Goal: Check status: Check status

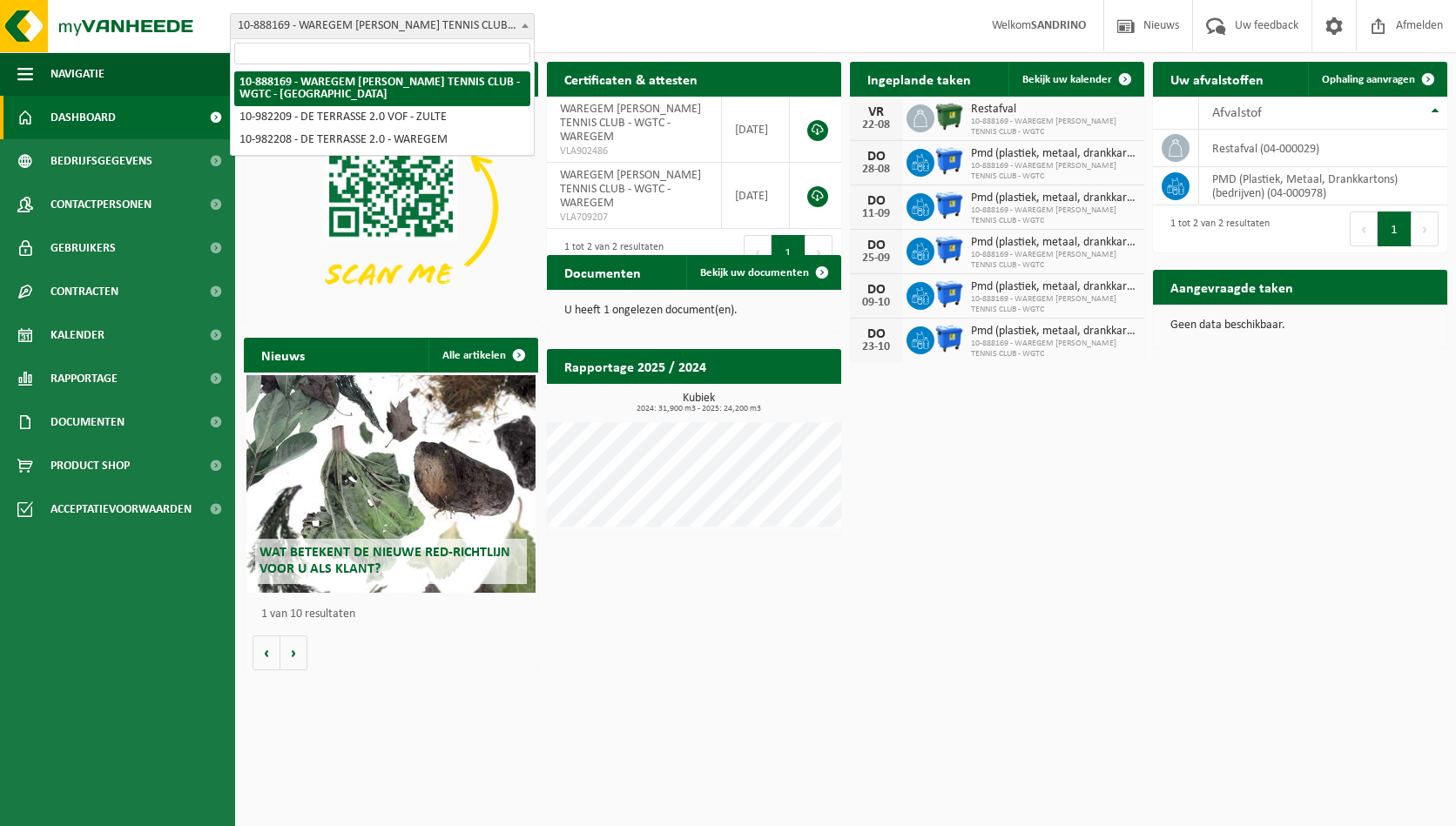
click at [418, 16] on span "10-888169 - WAREGEM GAVER TENNIS CLUB - WGTC - [GEOGRAPHIC_DATA]" at bounding box center [382, 26] width 303 height 24
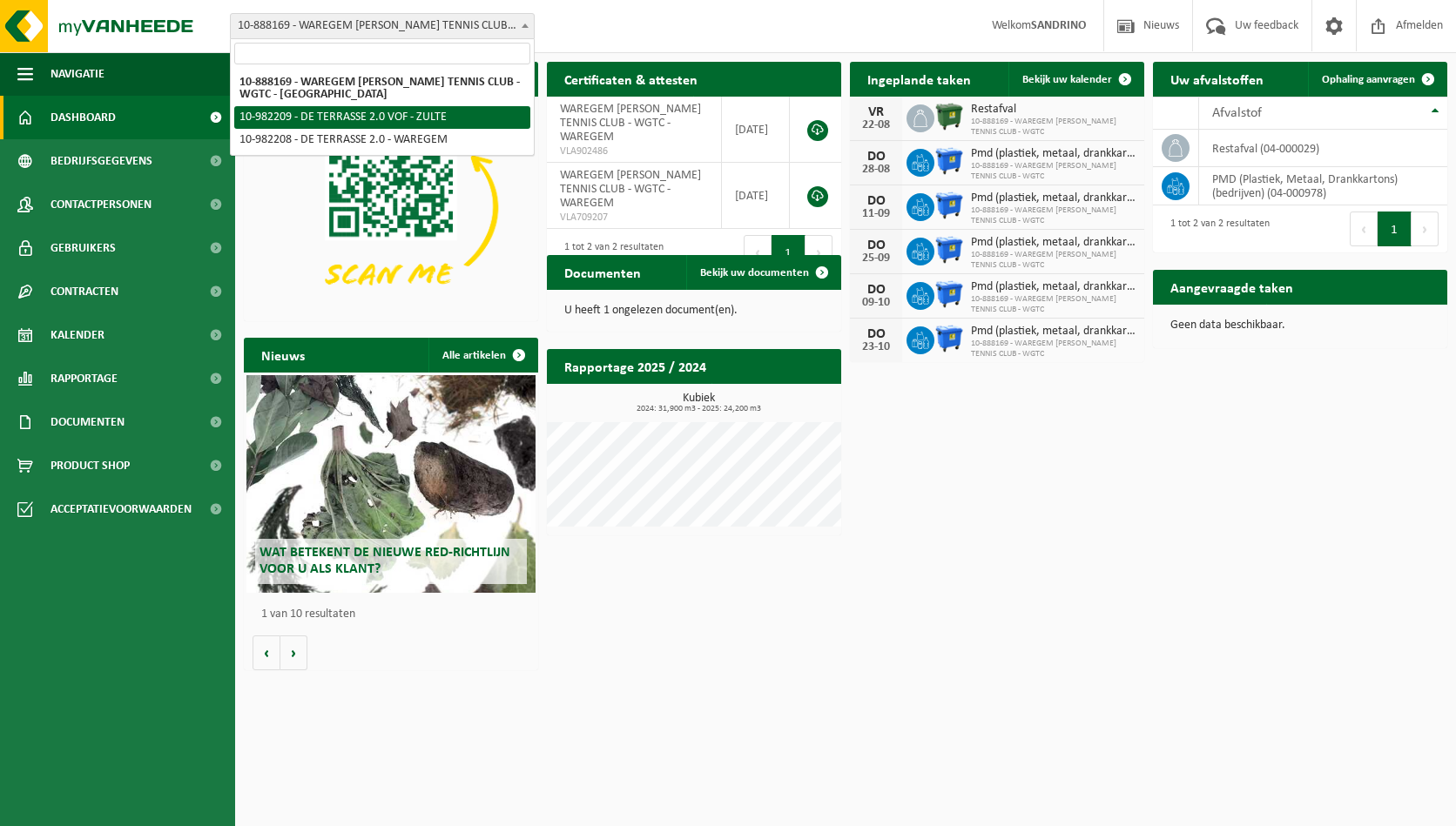
select select "162436"
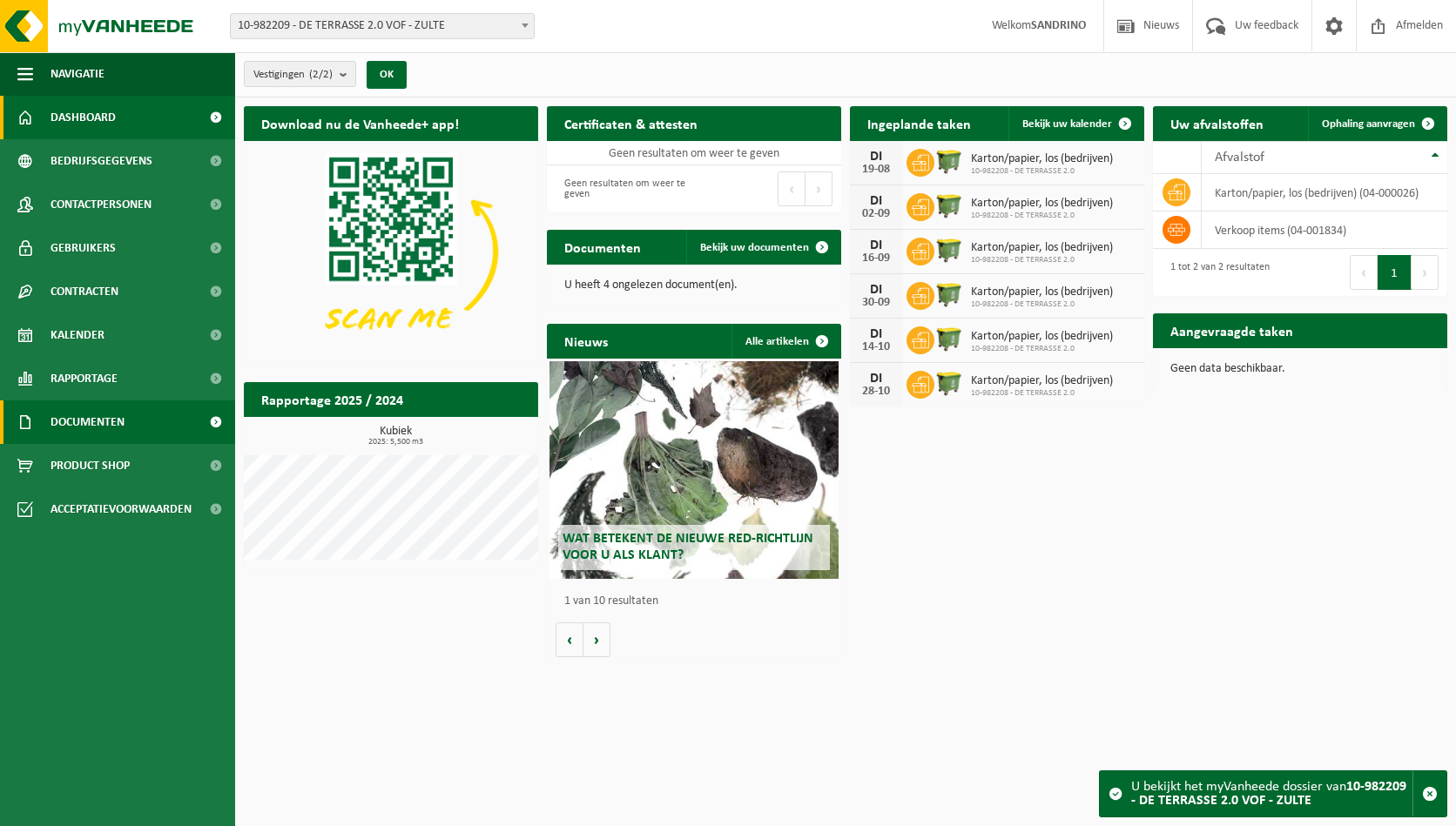
click at [212, 420] on span at bounding box center [215, 423] width 39 height 44
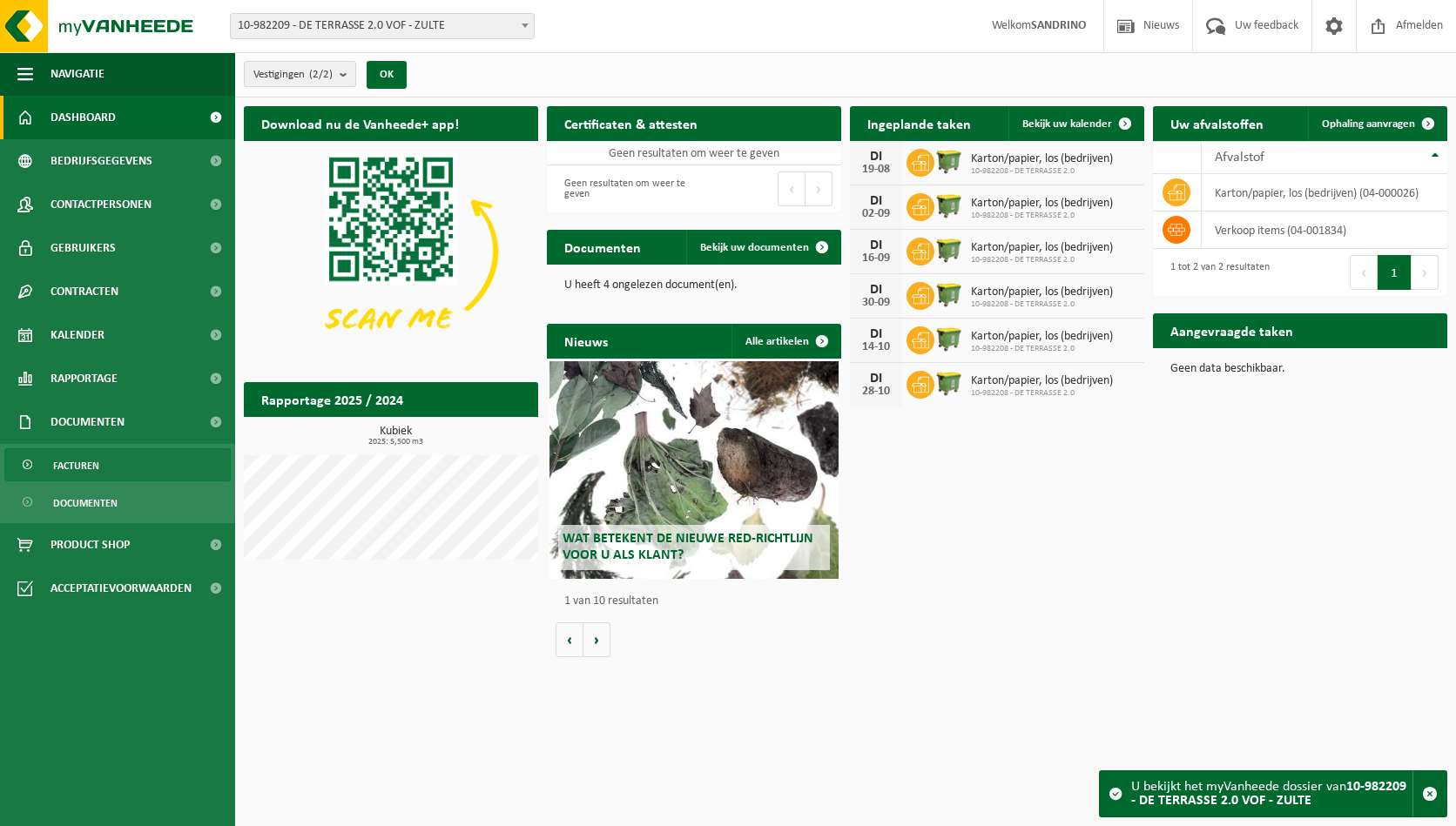
click at [88, 464] on span "Facturen" at bounding box center [76, 465] width 46 height 33
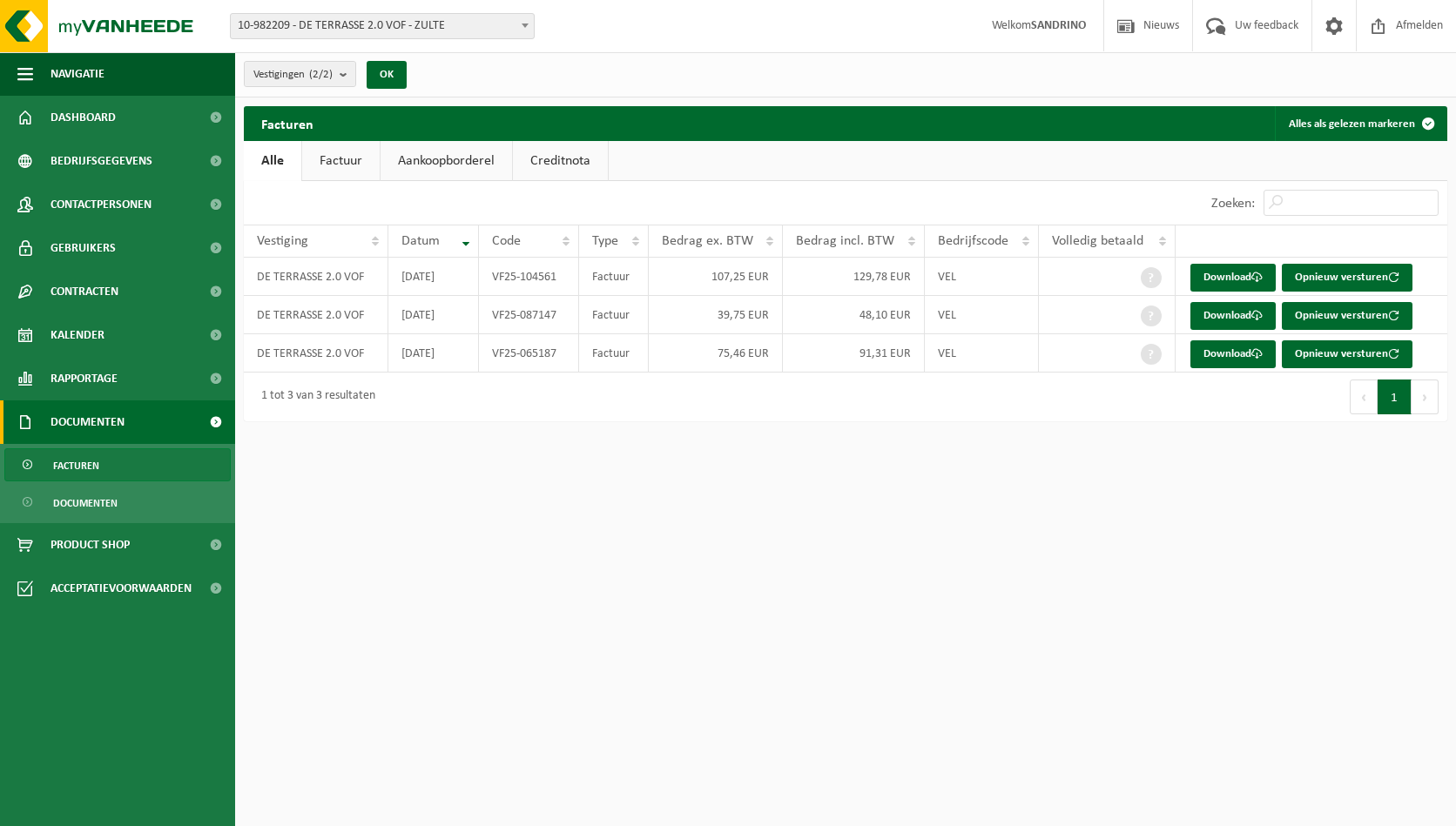
click at [343, 158] on link "Factuur" at bounding box center [341, 161] width 78 height 40
click at [1231, 273] on link "Download" at bounding box center [1233, 278] width 85 height 28
click at [1263, 313] on span at bounding box center [1256, 315] width 11 height 11
click at [1225, 354] on link "Download" at bounding box center [1233, 355] width 85 height 28
click at [213, 159] on span at bounding box center [215, 161] width 39 height 44
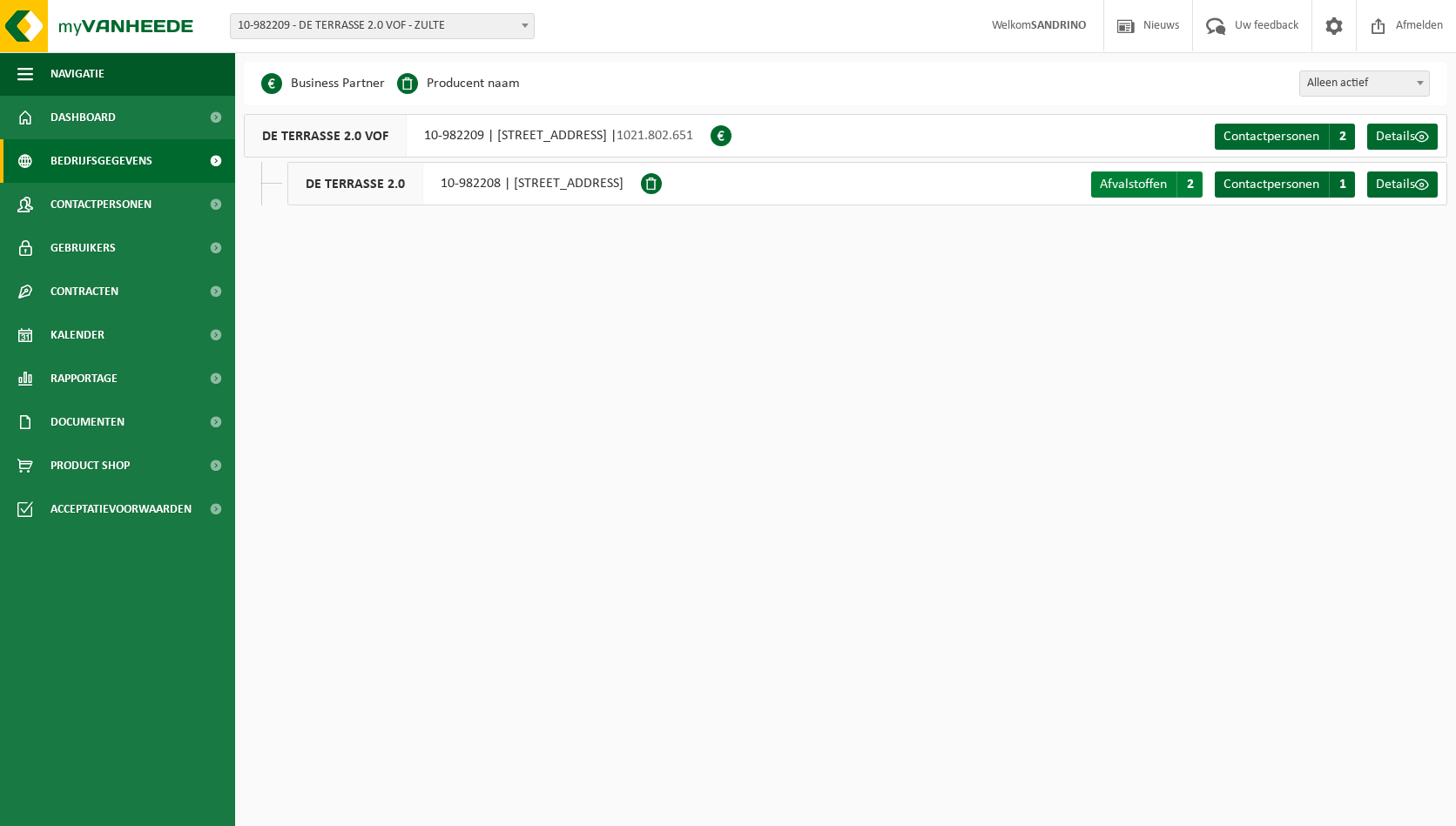
click at [1136, 186] on span "Afvalstoffen" at bounding box center [1133, 185] width 67 height 14
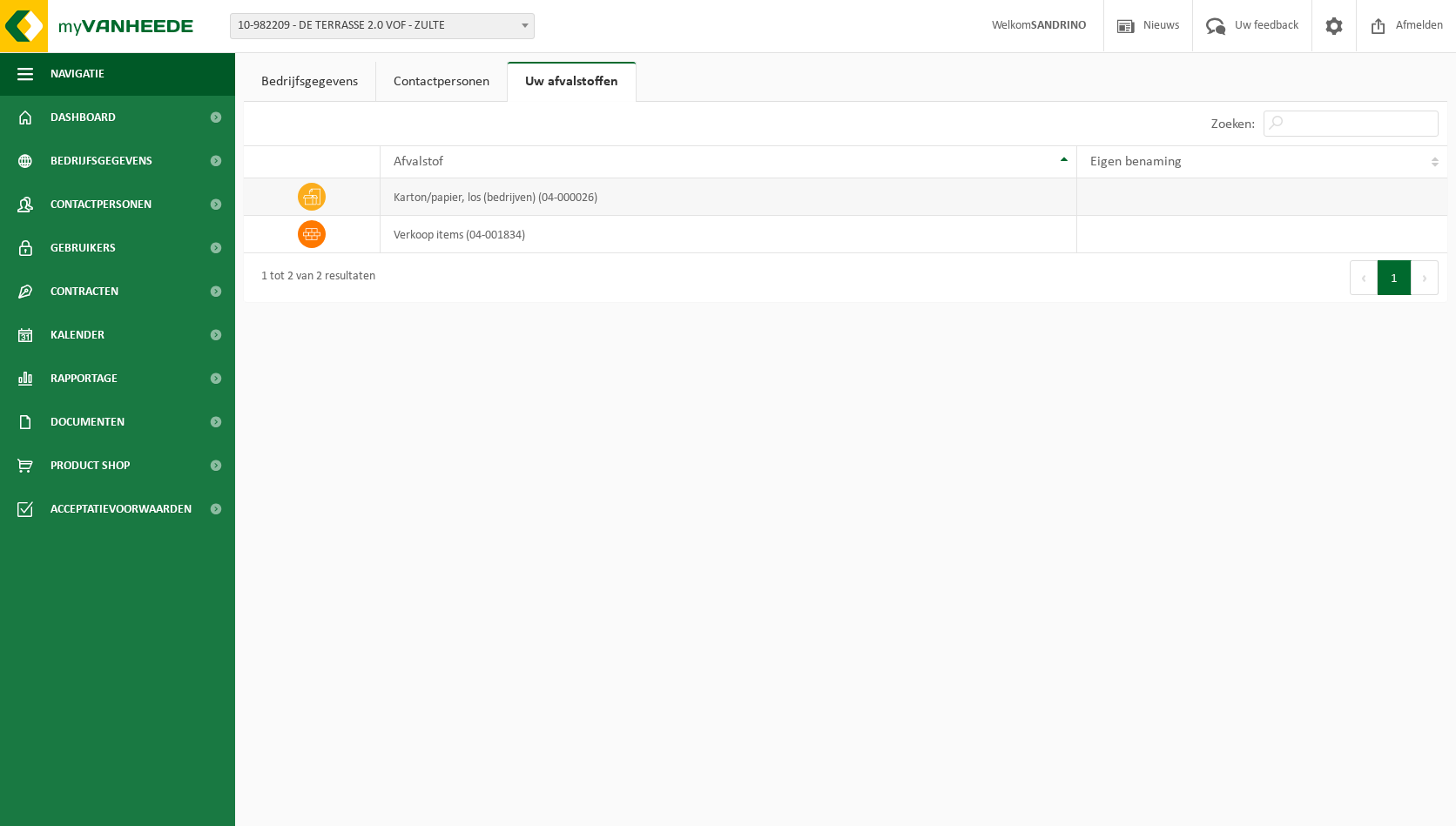
click at [314, 196] on icon at bounding box center [311, 196] width 17 height 17
click at [110, 296] on span "Contracten" at bounding box center [85, 292] width 68 height 44
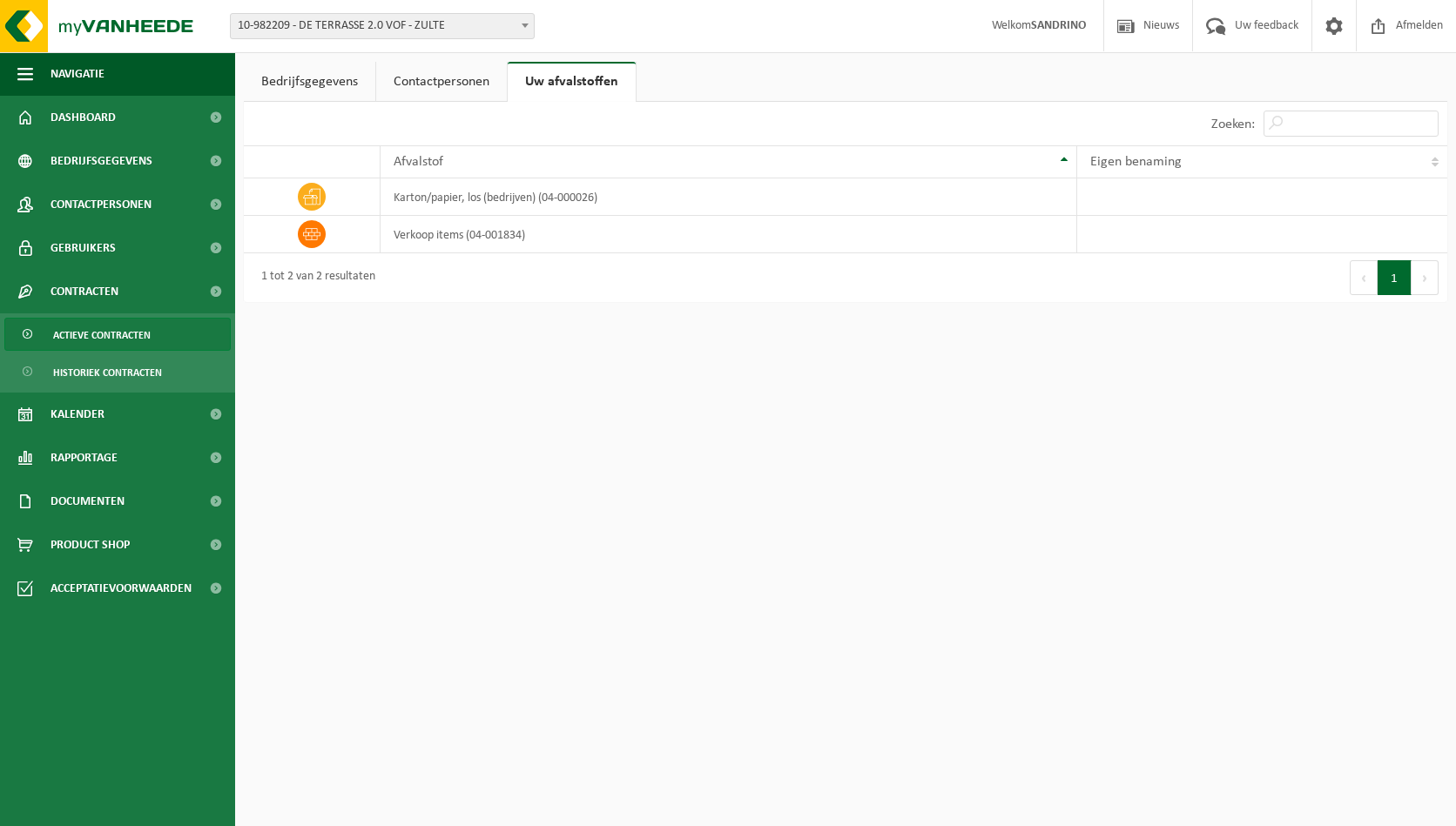
click at [145, 335] on span "Actieve contracten" at bounding box center [102, 335] width 98 height 33
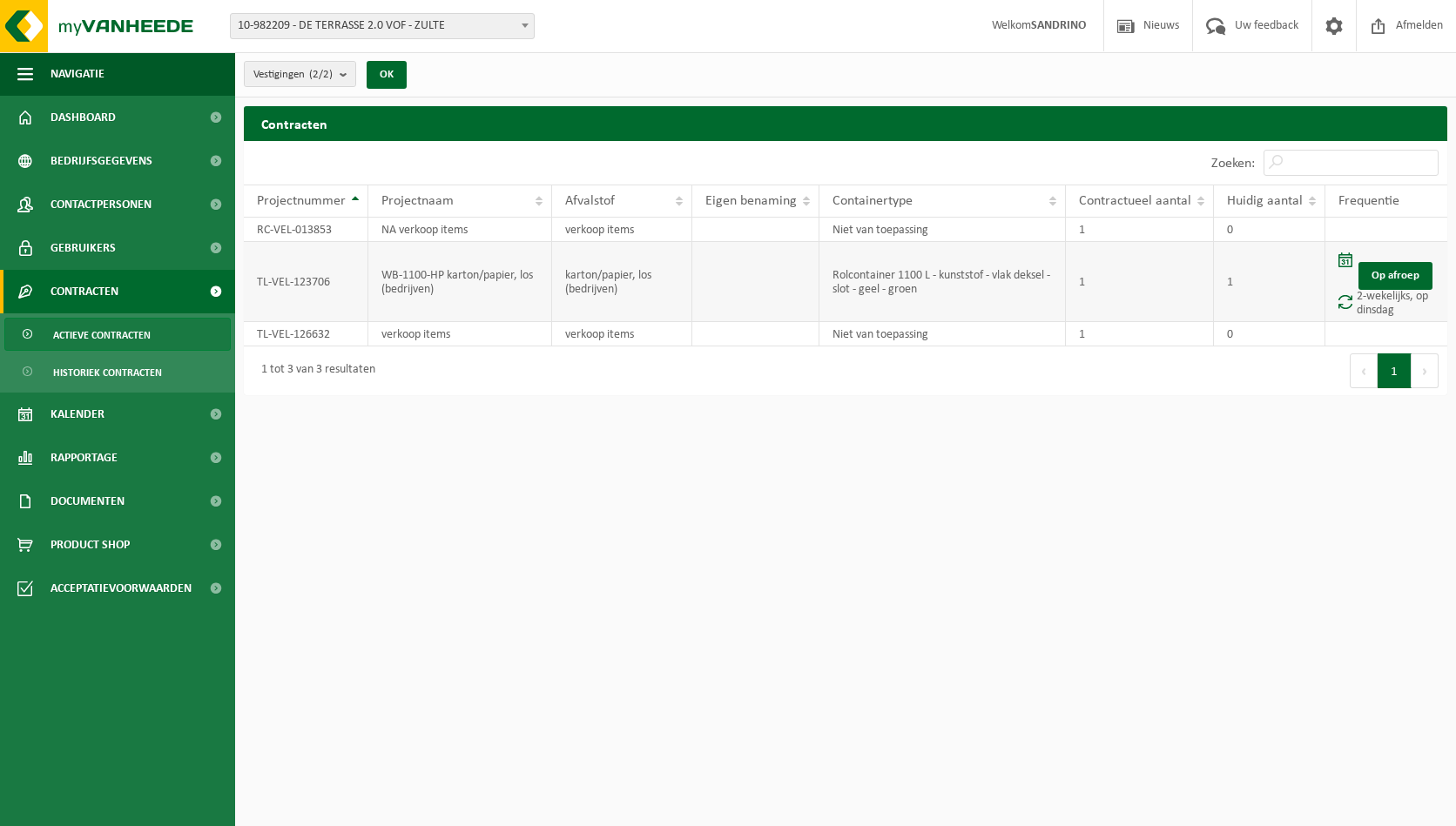
click at [1345, 301] on span at bounding box center [1346, 301] width 14 height 15
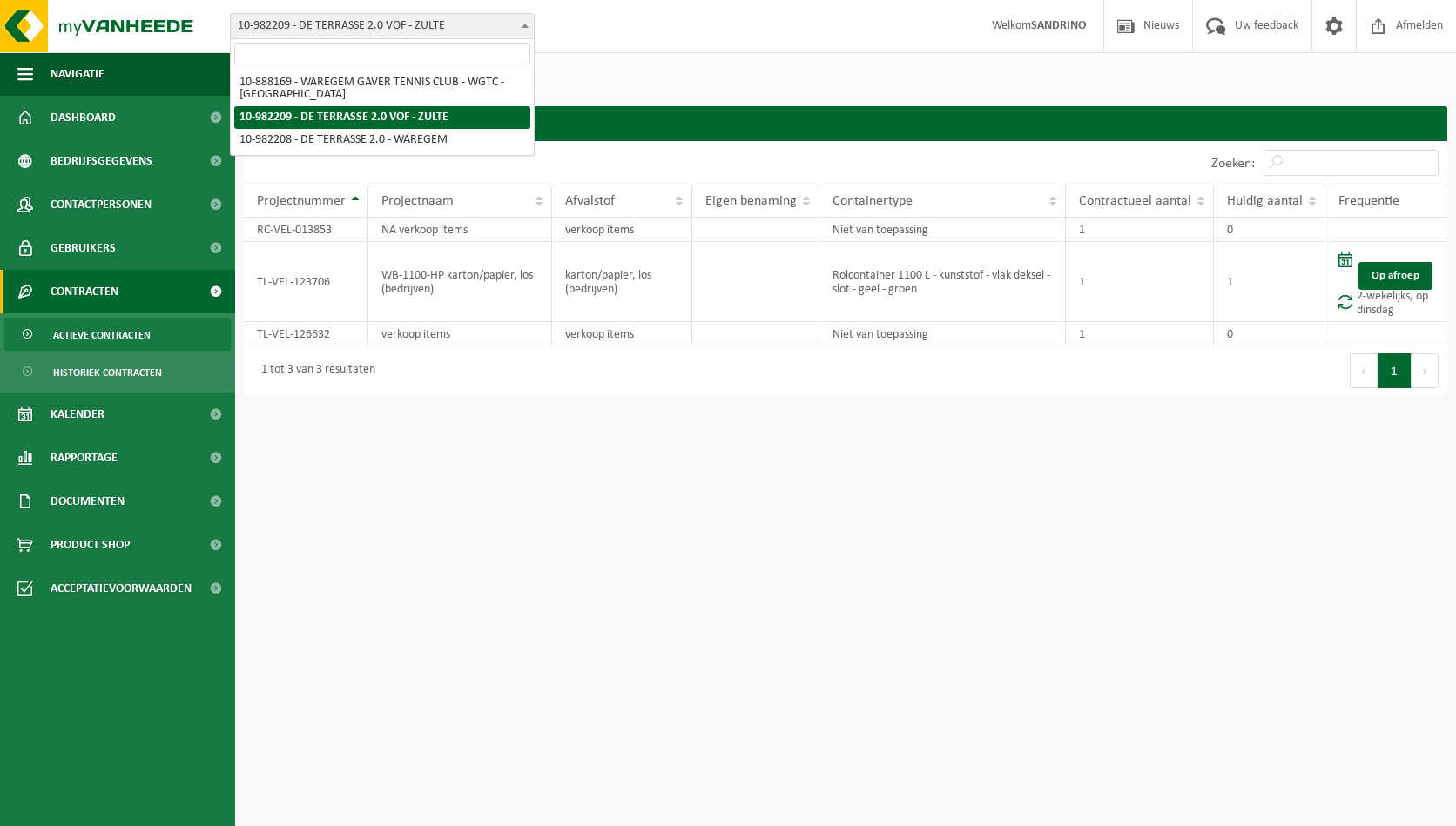
click at [382, 27] on span "10-982209 - DE TERRASSE 2.0 VOF - ZULTE" at bounding box center [382, 26] width 303 height 24
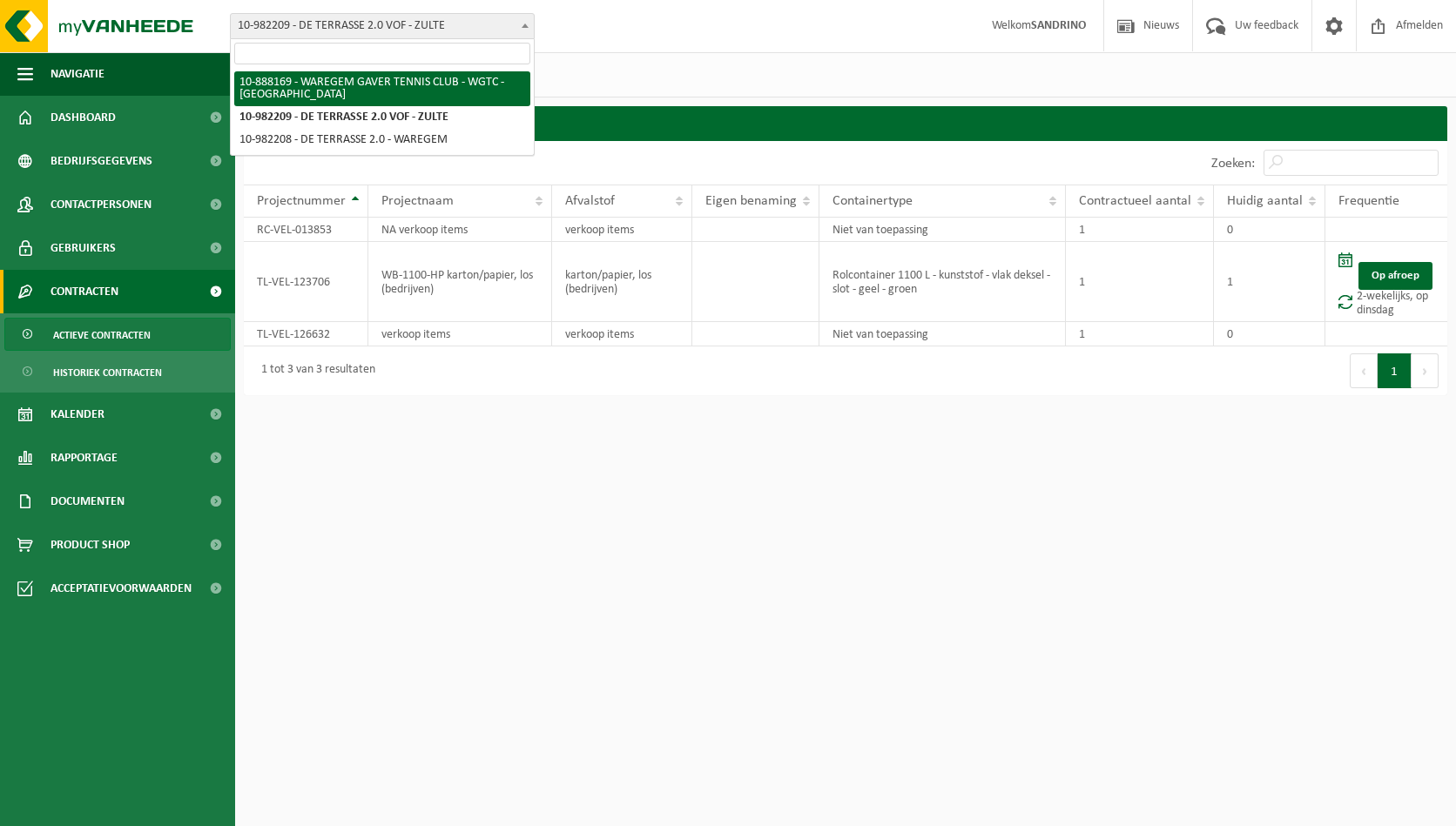
select select "113380"
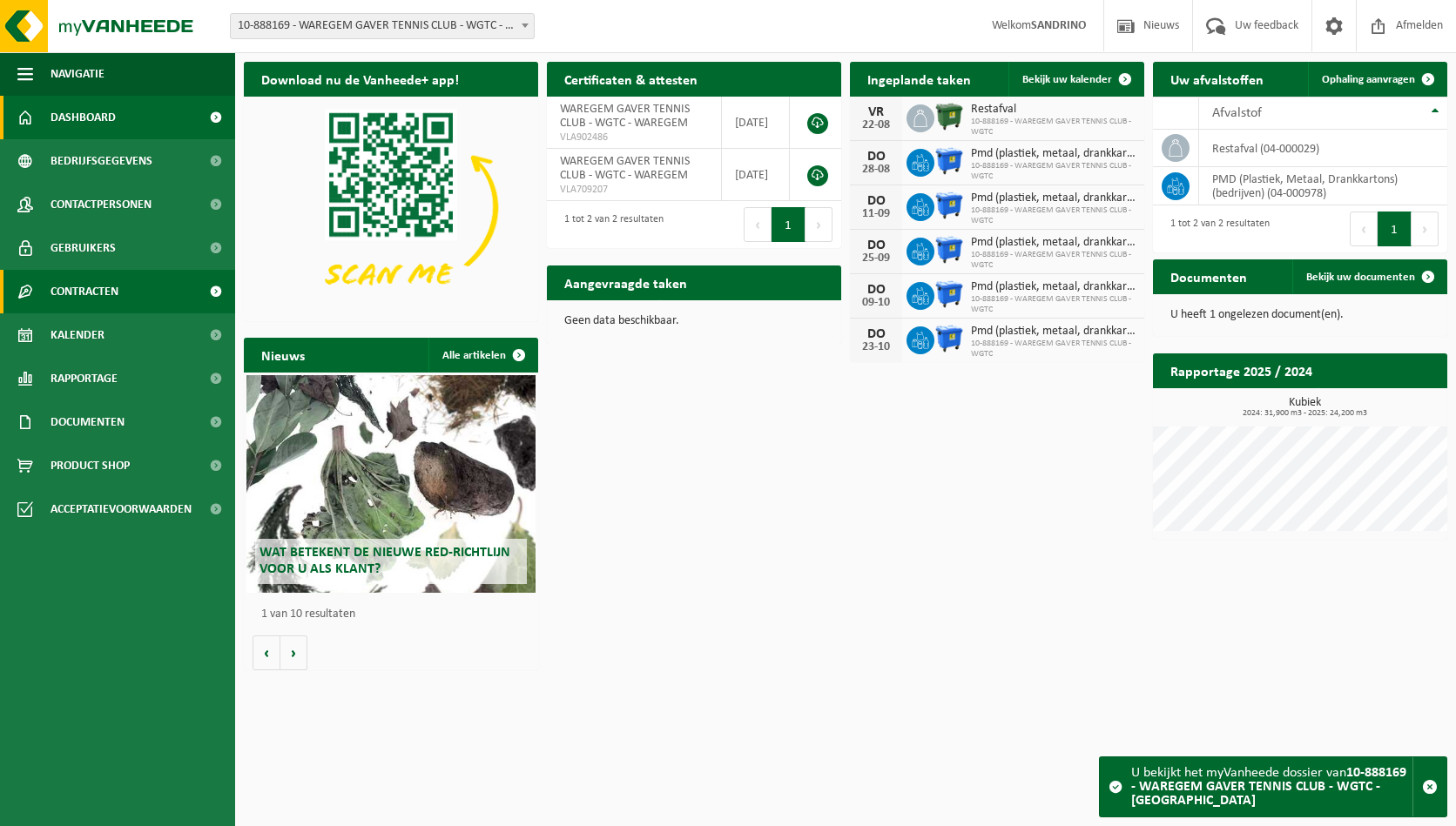
click at [213, 292] on span at bounding box center [215, 292] width 39 height 44
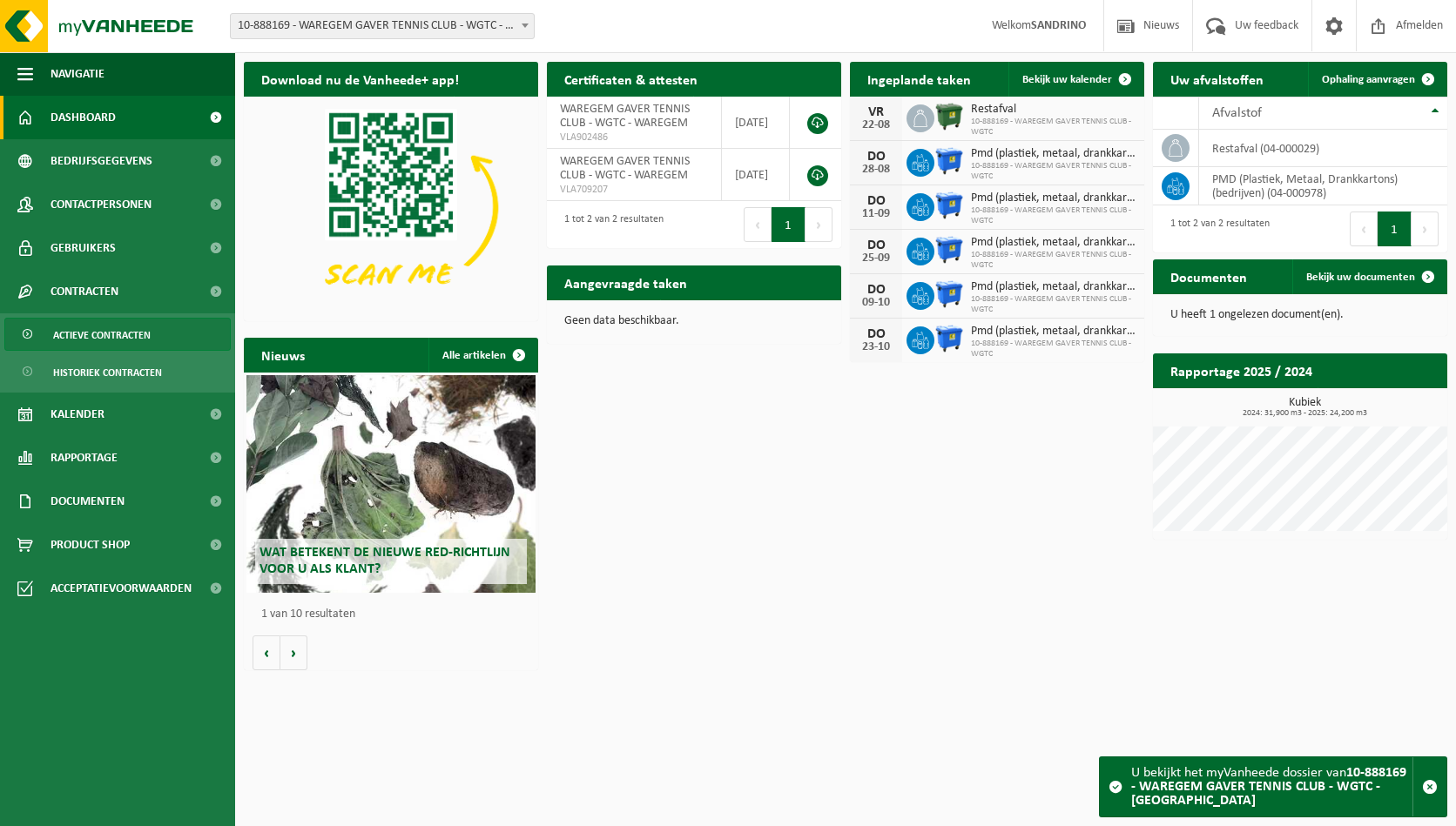
click at [132, 330] on span "Actieve contracten" at bounding box center [102, 335] width 98 height 33
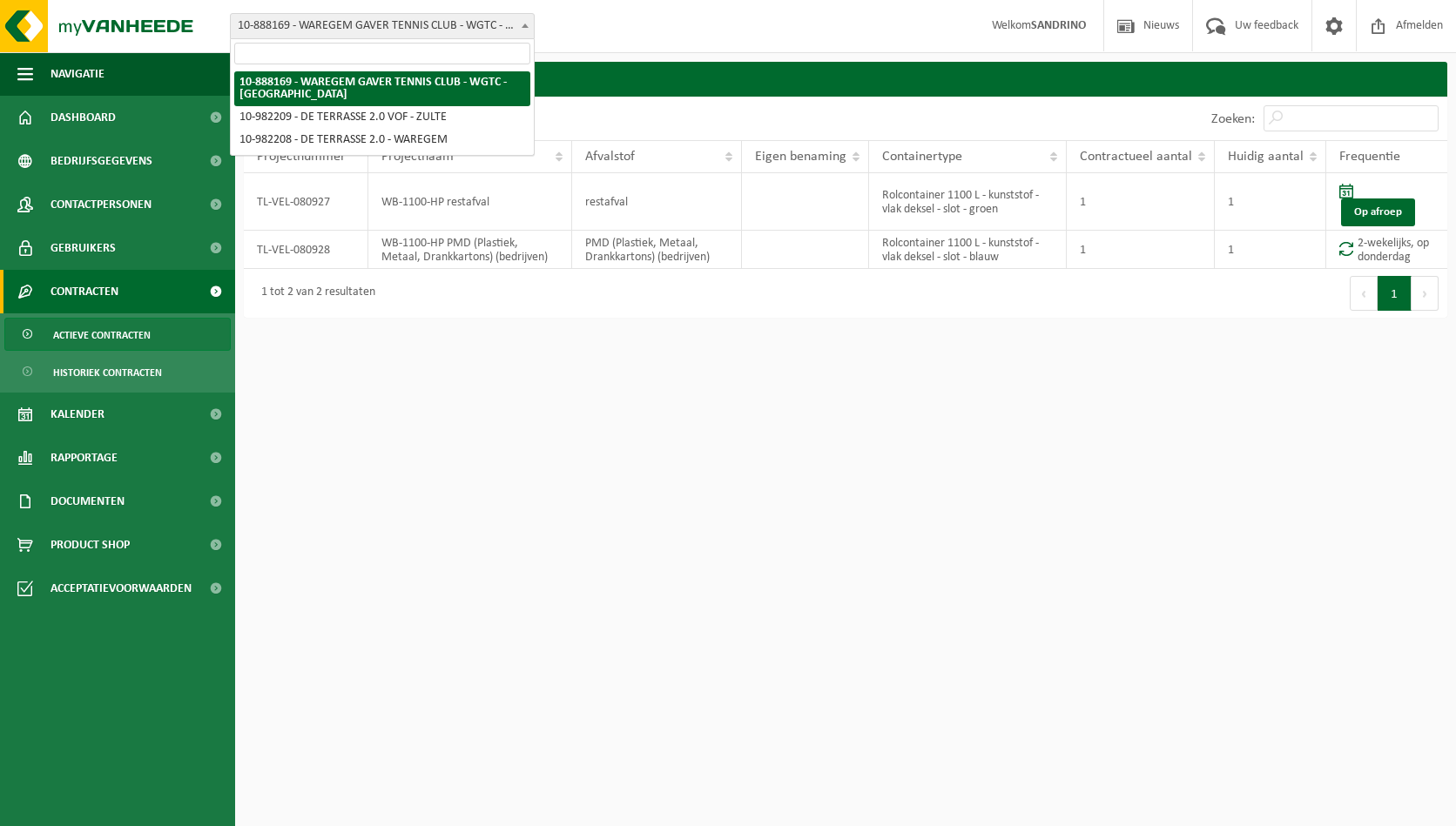
click at [323, 22] on span "10-888169 - WAREGEM GAVER TENNIS CLUB - WGTC - [GEOGRAPHIC_DATA]" at bounding box center [382, 26] width 303 height 24
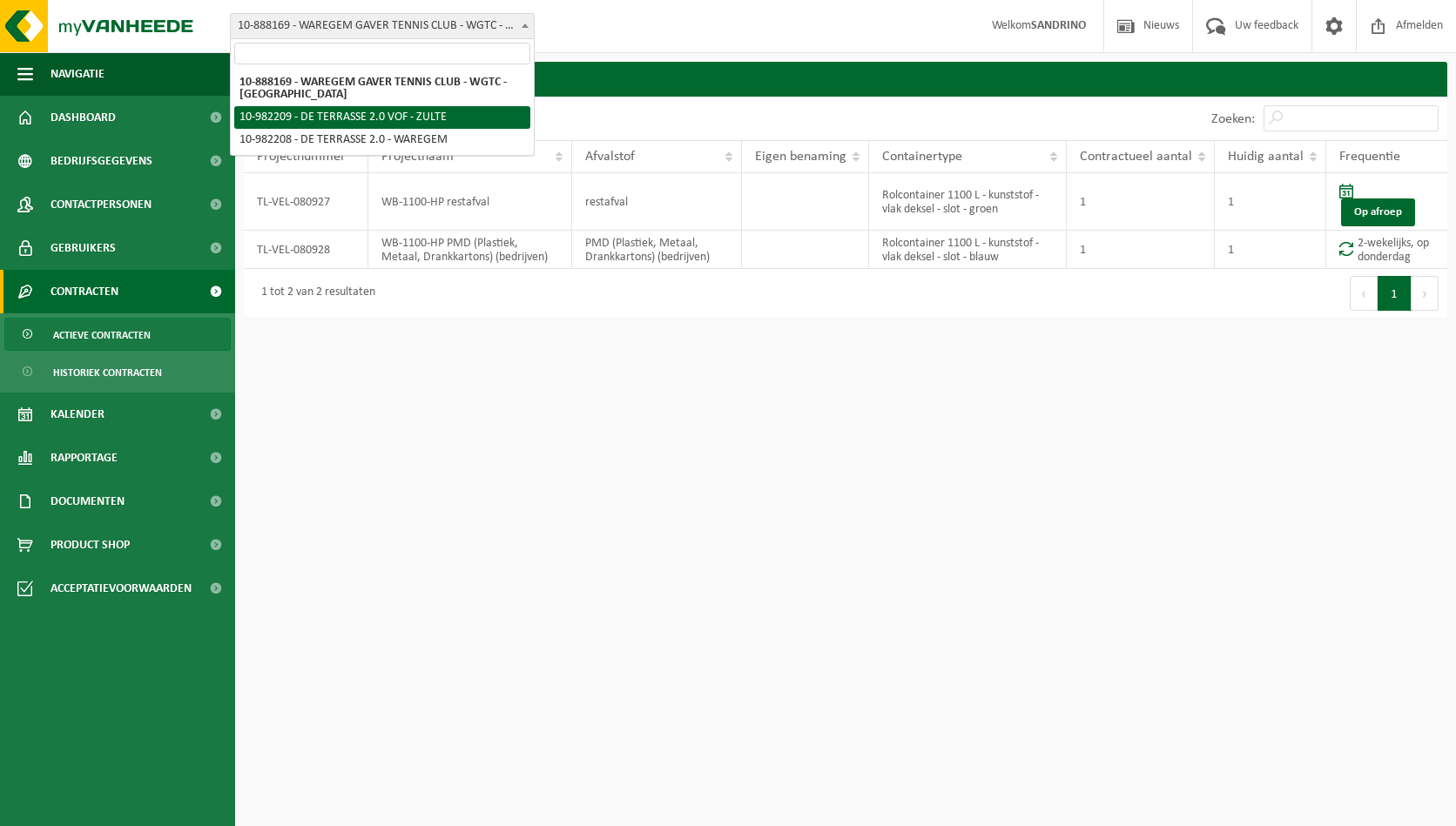
select select "162436"
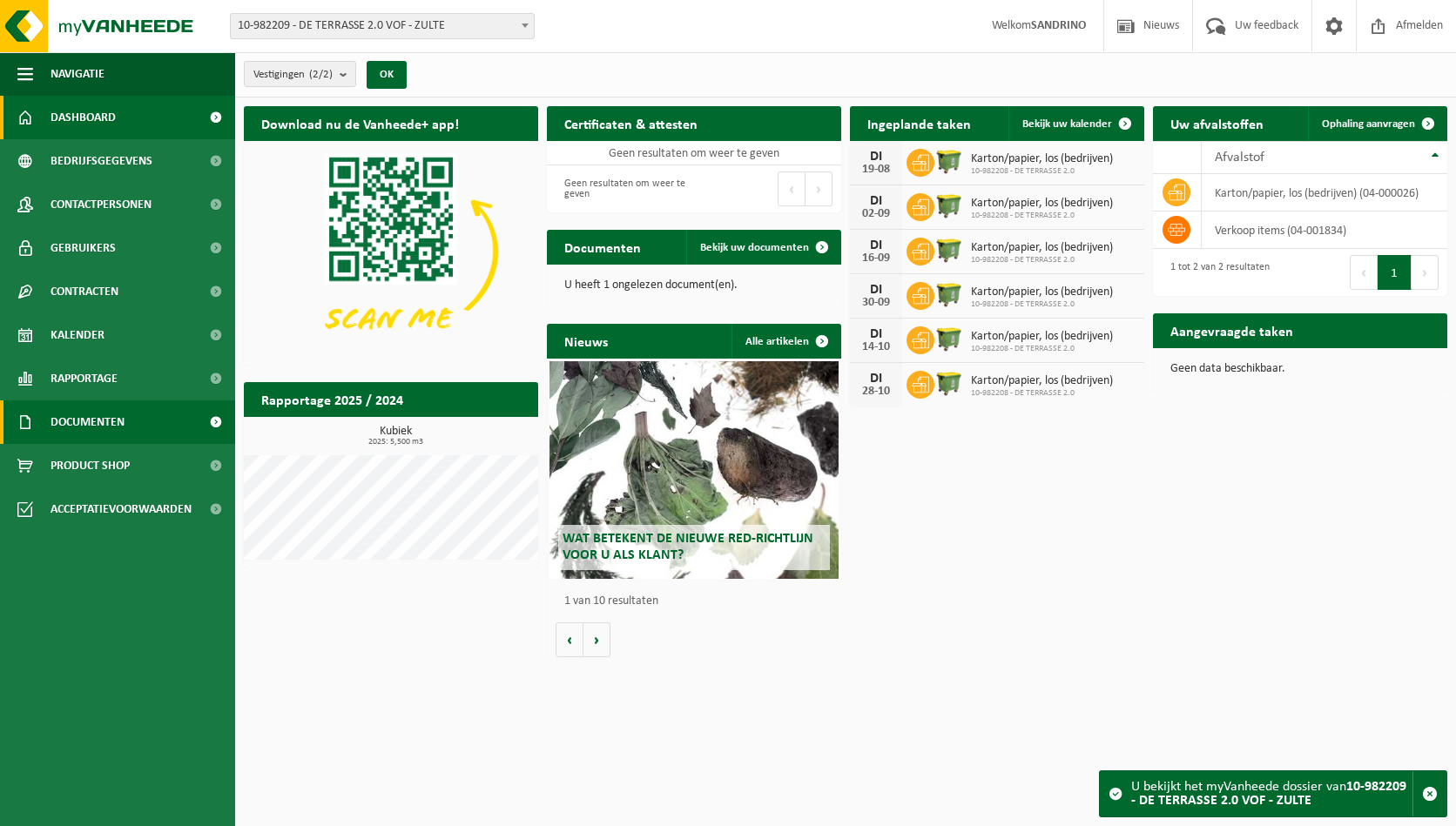
click at [157, 418] on link "Documenten" at bounding box center [117, 423] width 235 height 44
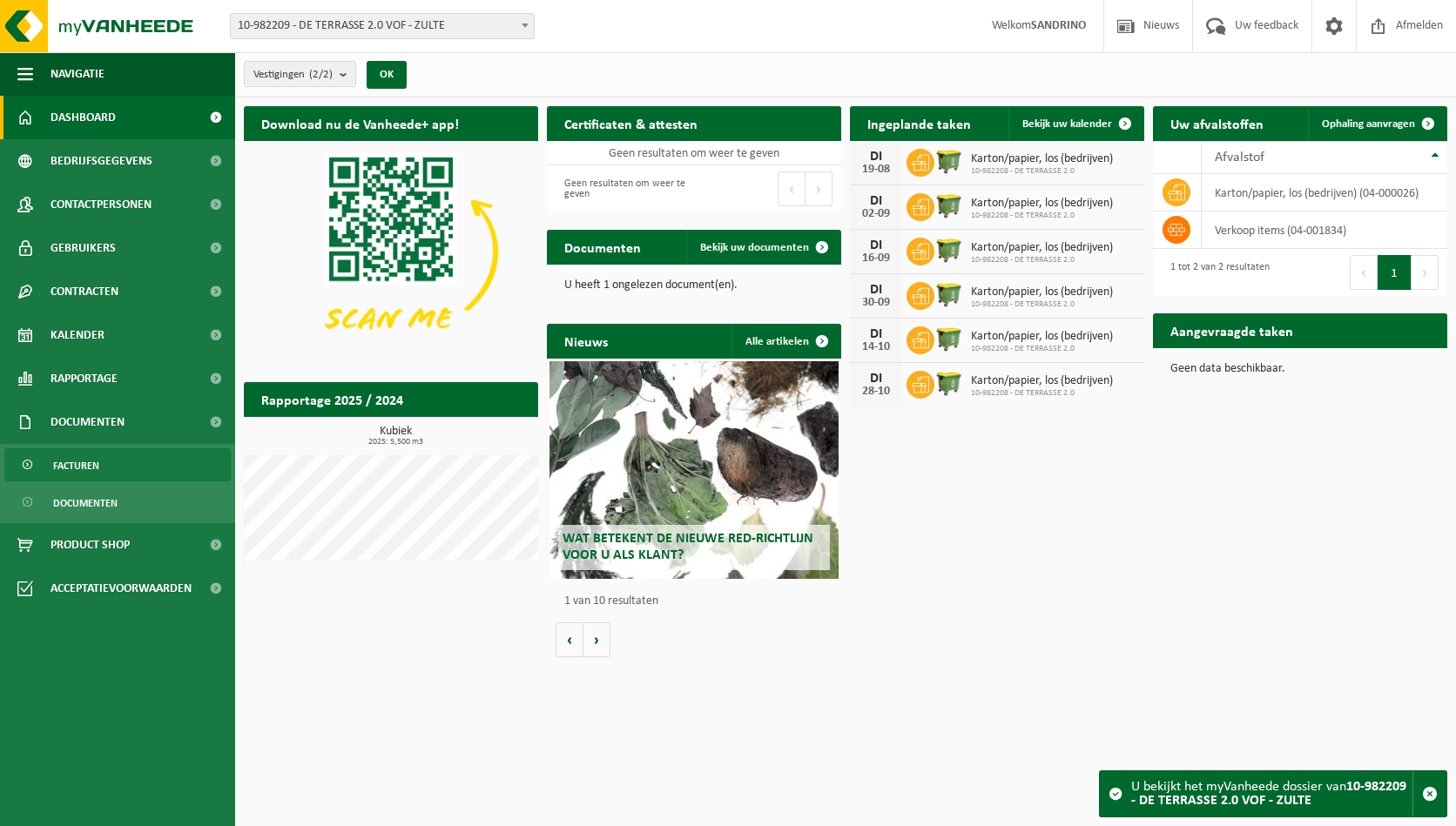
click at [58, 462] on span "Facturen" at bounding box center [76, 465] width 46 height 33
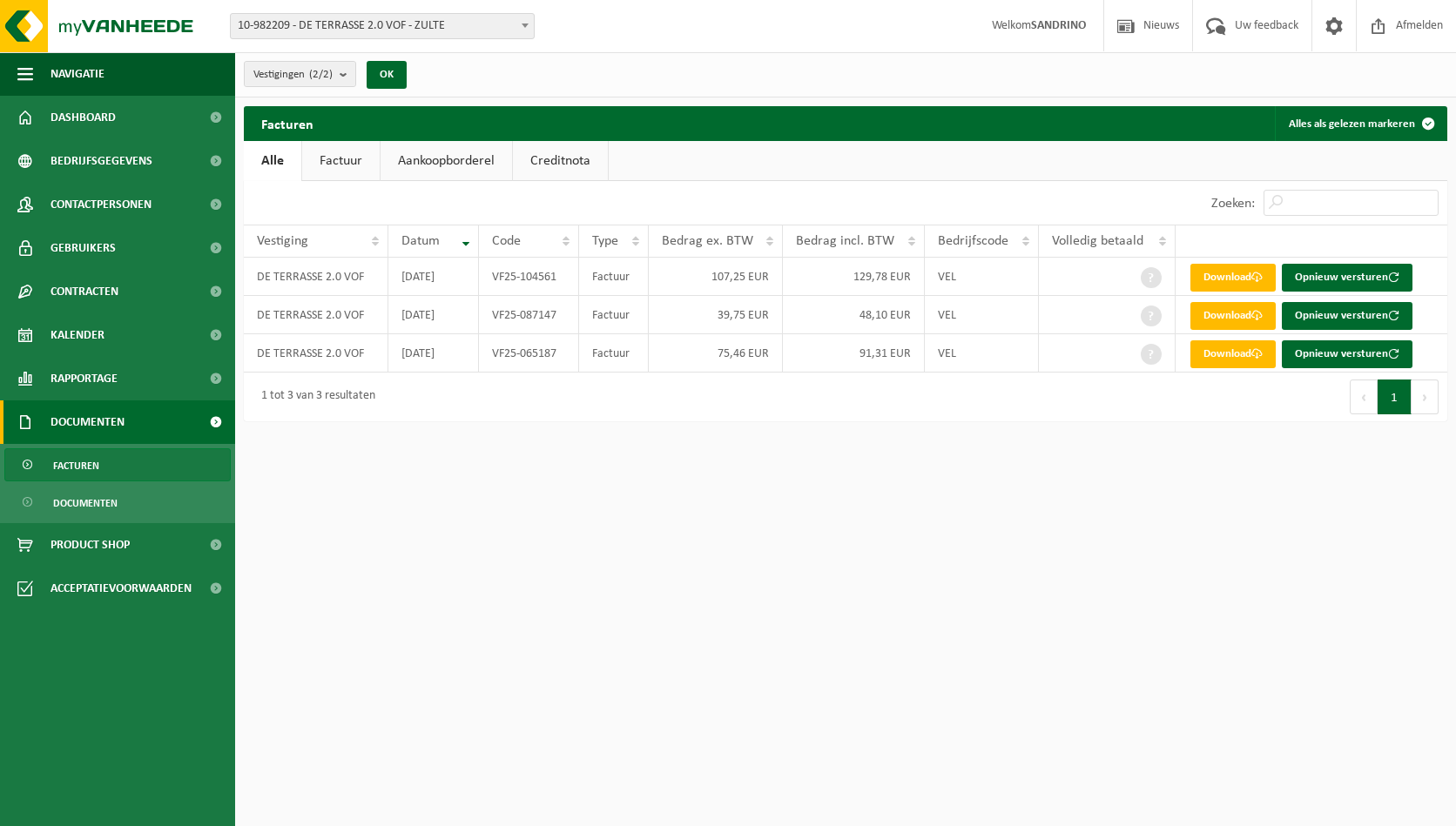
click at [306, 24] on span "10-982209 - DE TERRASSE 2.0 VOF - ZULTE" at bounding box center [382, 26] width 303 height 24
click at [89, 322] on span "Kalender" at bounding box center [78, 336] width 54 height 44
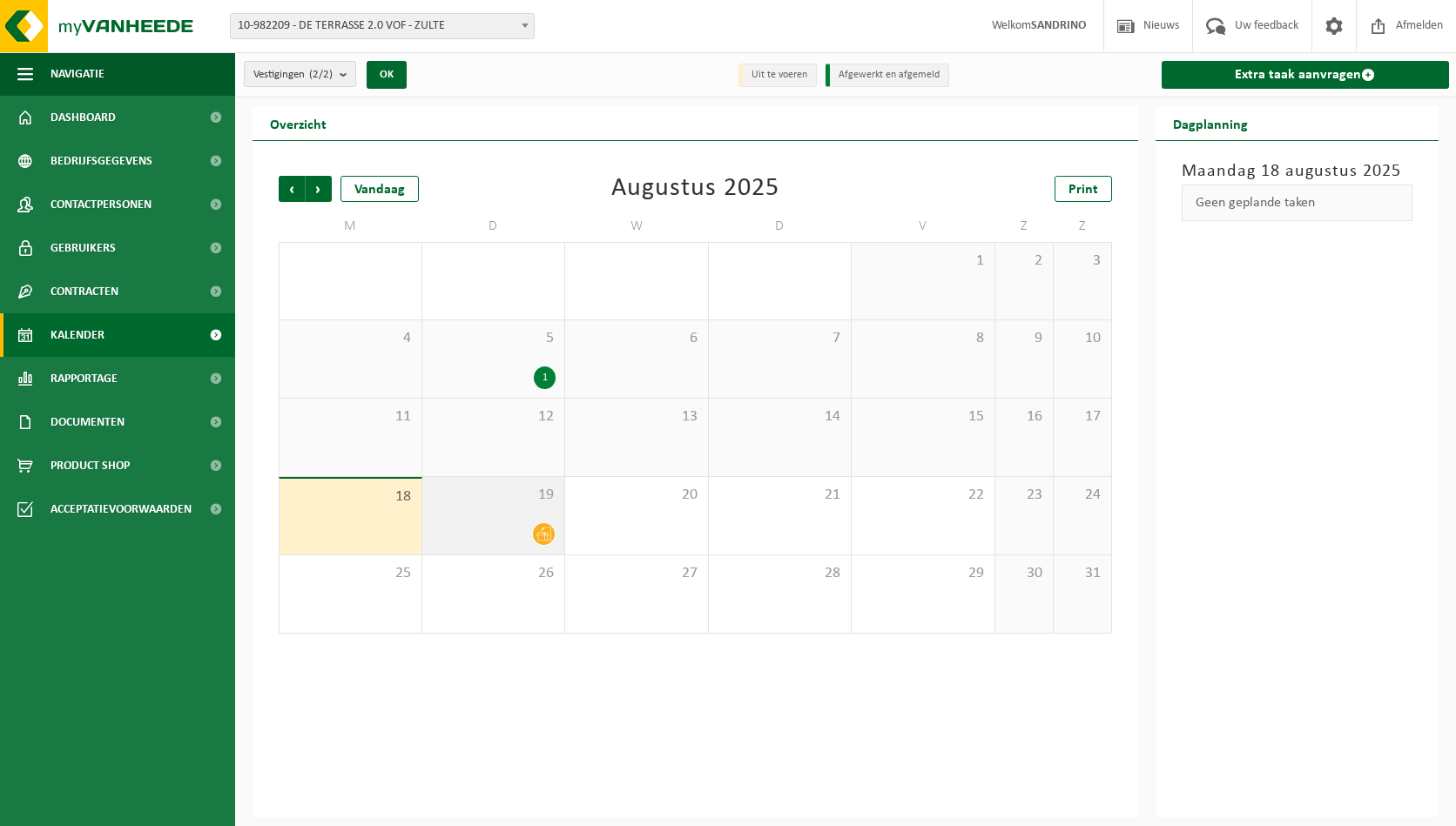
click at [545, 536] on icon at bounding box center [543, 534] width 15 height 15
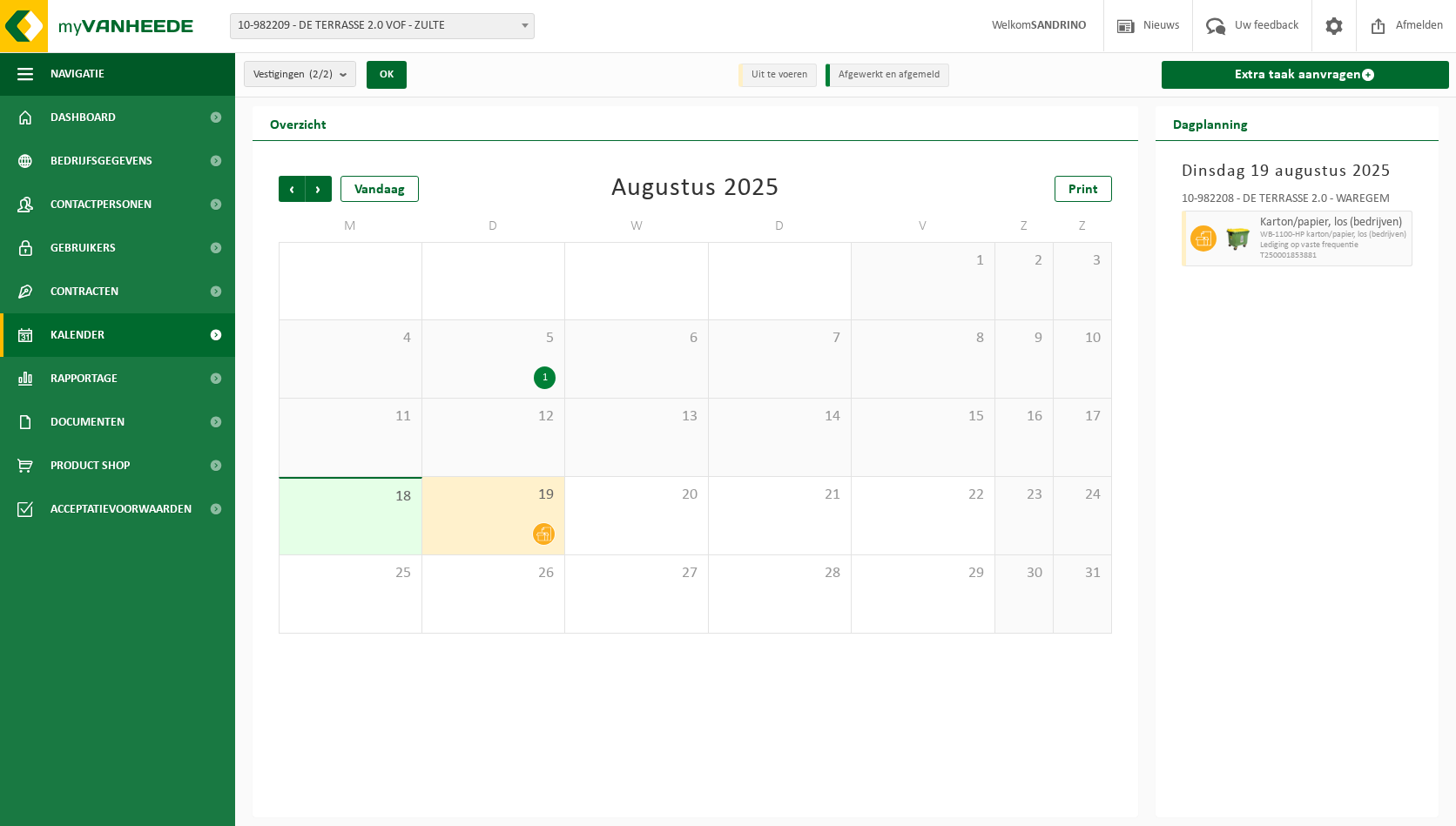
drag, startPoint x: 502, startPoint y: 698, endPoint x: 512, endPoint y: 692, distance: 12.1
click at [503, 698] on div "Vorige Volgende Vandaag [DATE] Print M D W D V Z Z 28 29 1 30 31 1 2 3 4 5 1 6 …" at bounding box center [696, 479] width 886 height 677
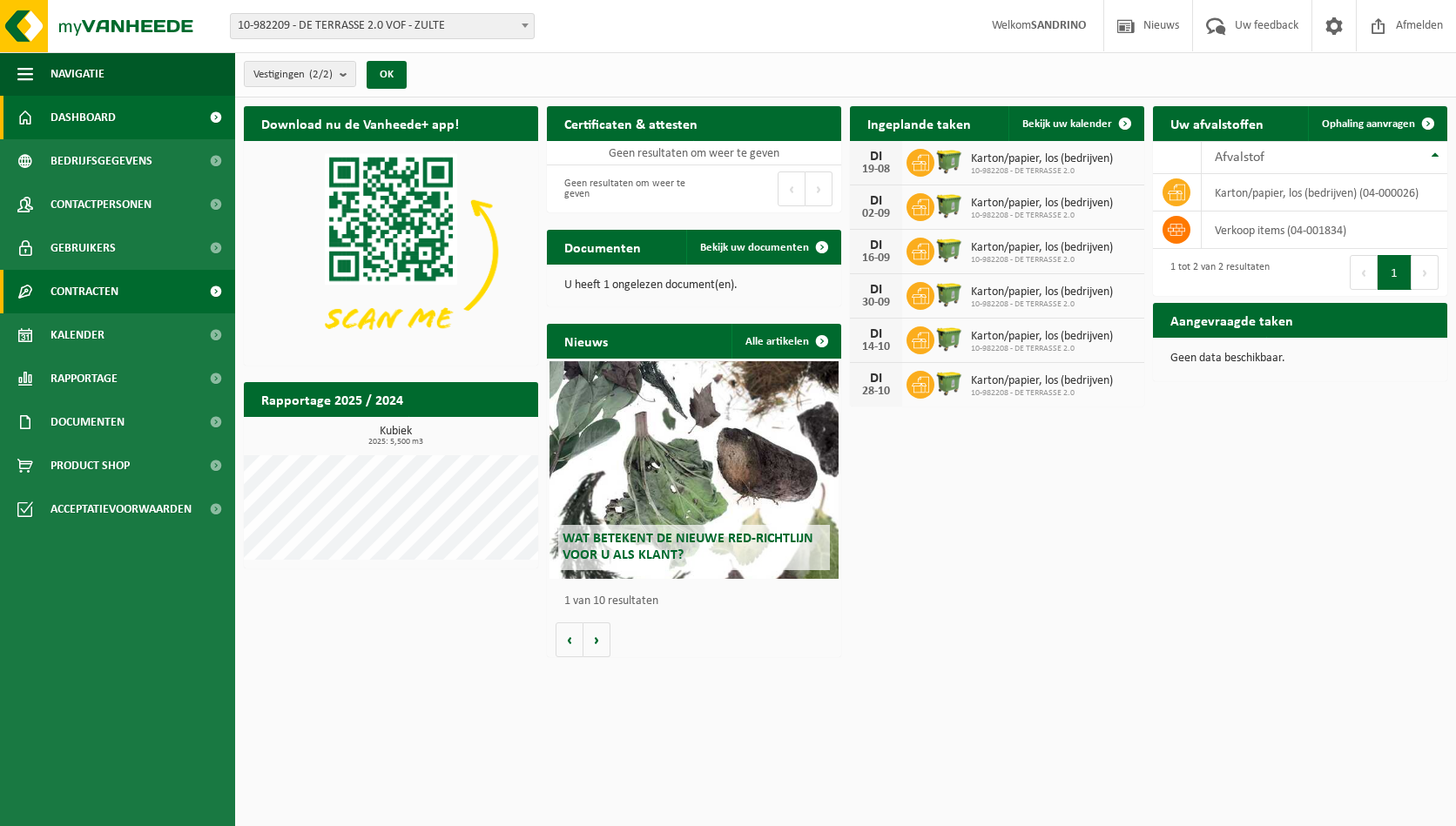
click at [211, 289] on span at bounding box center [215, 292] width 39 height 44
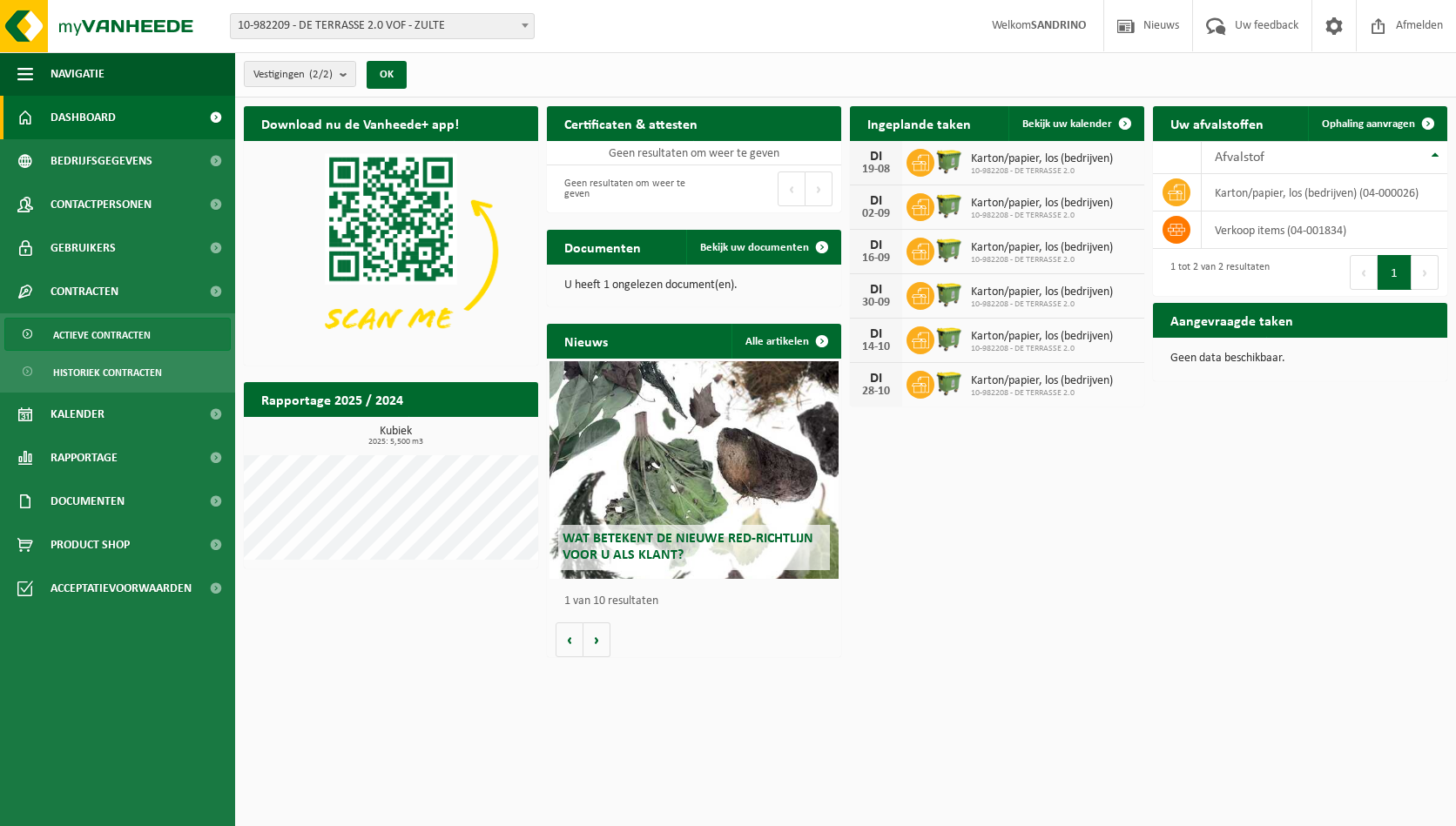
click at [120, 335] on span "Actieve contracten" at bounding box center [102, 335] width 98 height 33
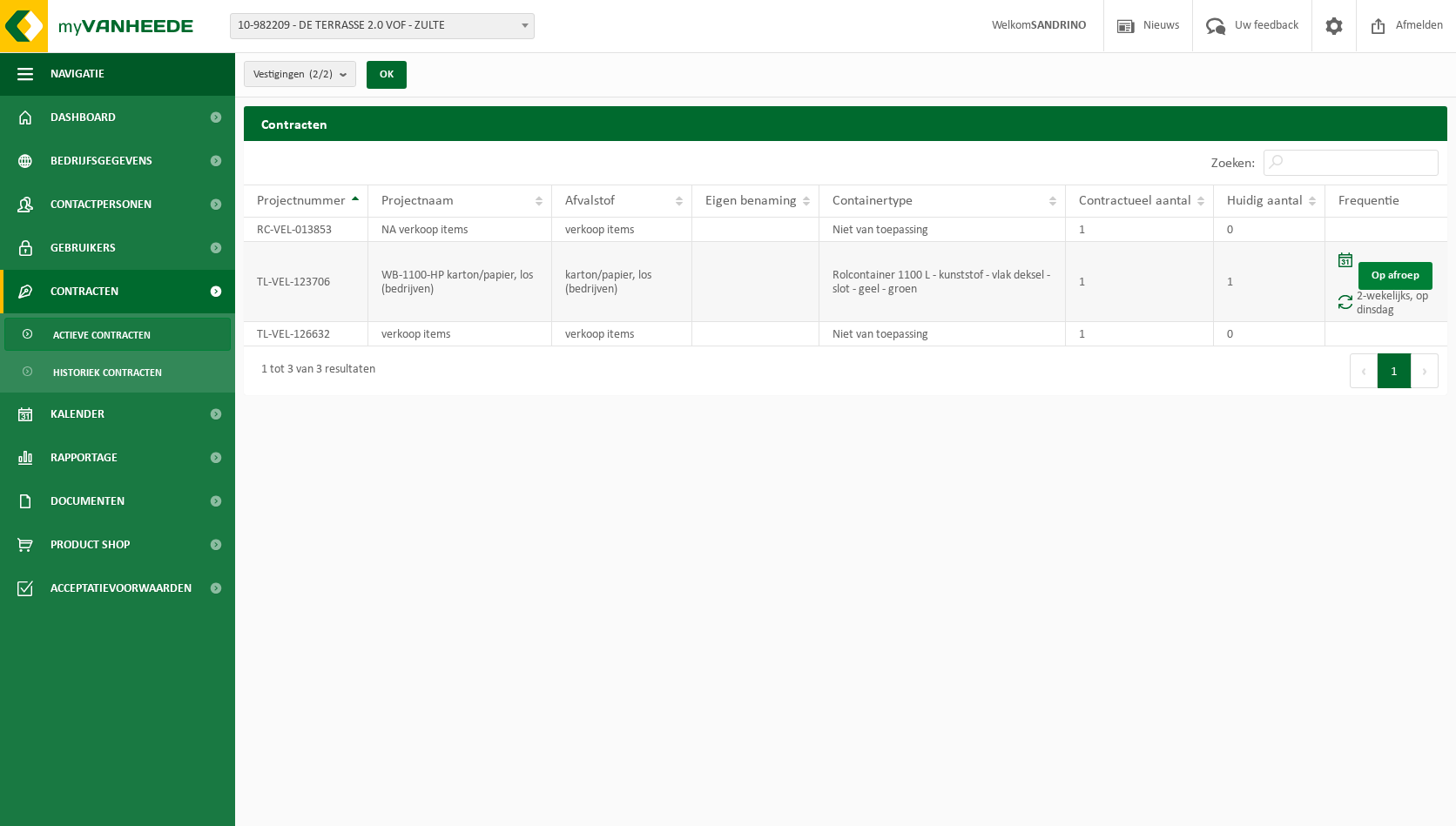
click at [1385, 268] on link "Op afroep" at bounding box center [1396, 276] width 74 height 28
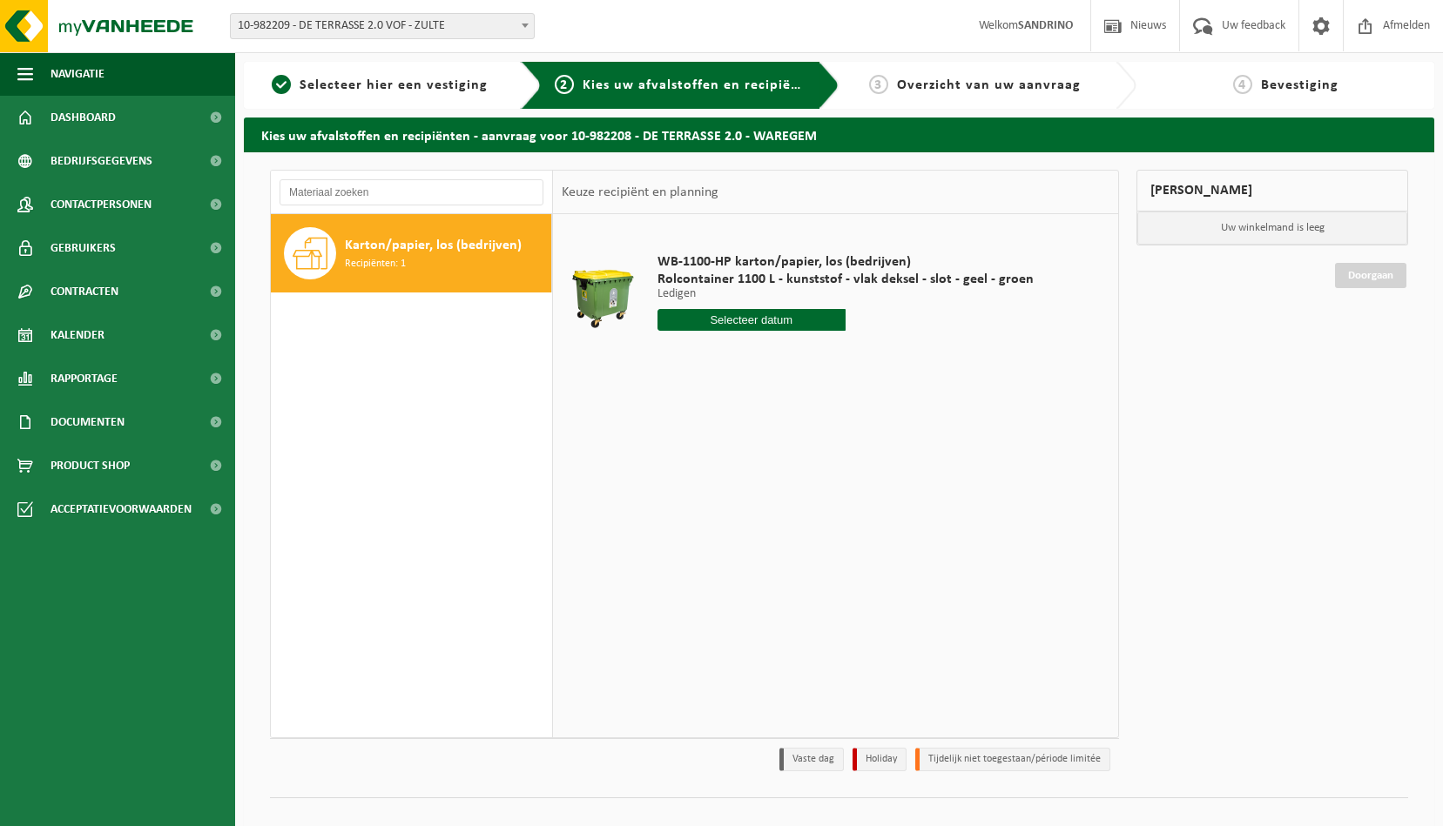
drag, startPoint x: 836, startPoint y: 282, endPoint x: 1076, endPoint y: 282, distance: 239.5
click at [839, 285] on span "Rolcontainer 1100 L - kunststof - vlak deksel - slot - geel - groen" at bounding box center [846, 279] width 376 height 17
click at [830, 379] on table "WB-1100-HP karton/papier, los (bedrijven) Rolcontainer 1100 L - kunststof - vla…" at bounding box center [835, 300] width 565 height 173
click at [742, 314] on input "text" at bounding box center [752, 320] width 188 height 22
click at [1038, 433] on div "WB-1100-HP karton/papier, los (bedrijven) Rolcontainer 1100 L - kunststof - vla…" at bounding box center [835, 475] width 565 height 523
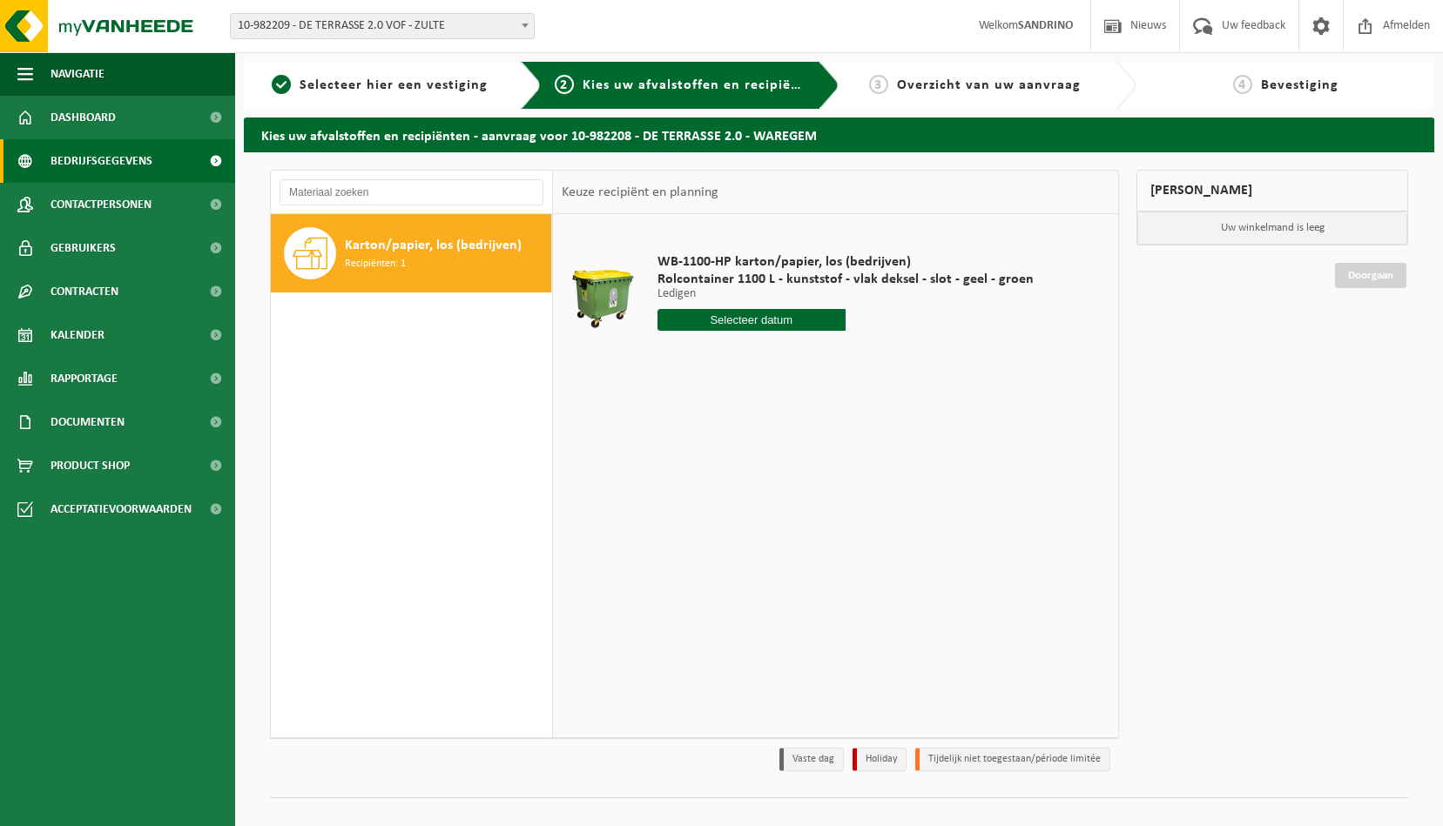
click at [218, 159] on span at bounding box center [215, 161] width 39 height 44
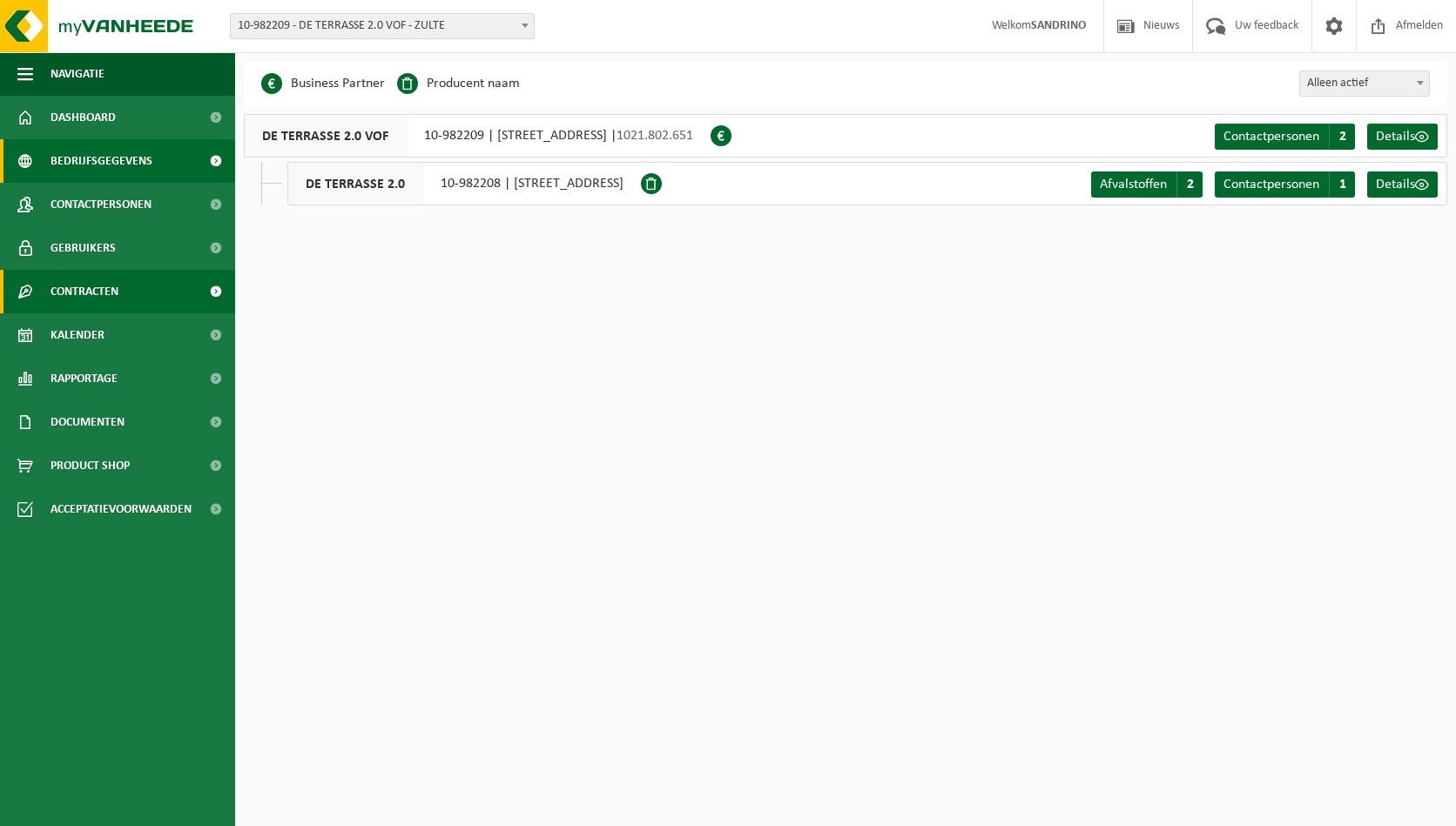
click at [139, 287] on link "Contracten" at bounding box center [117, 292] width 235 height 44
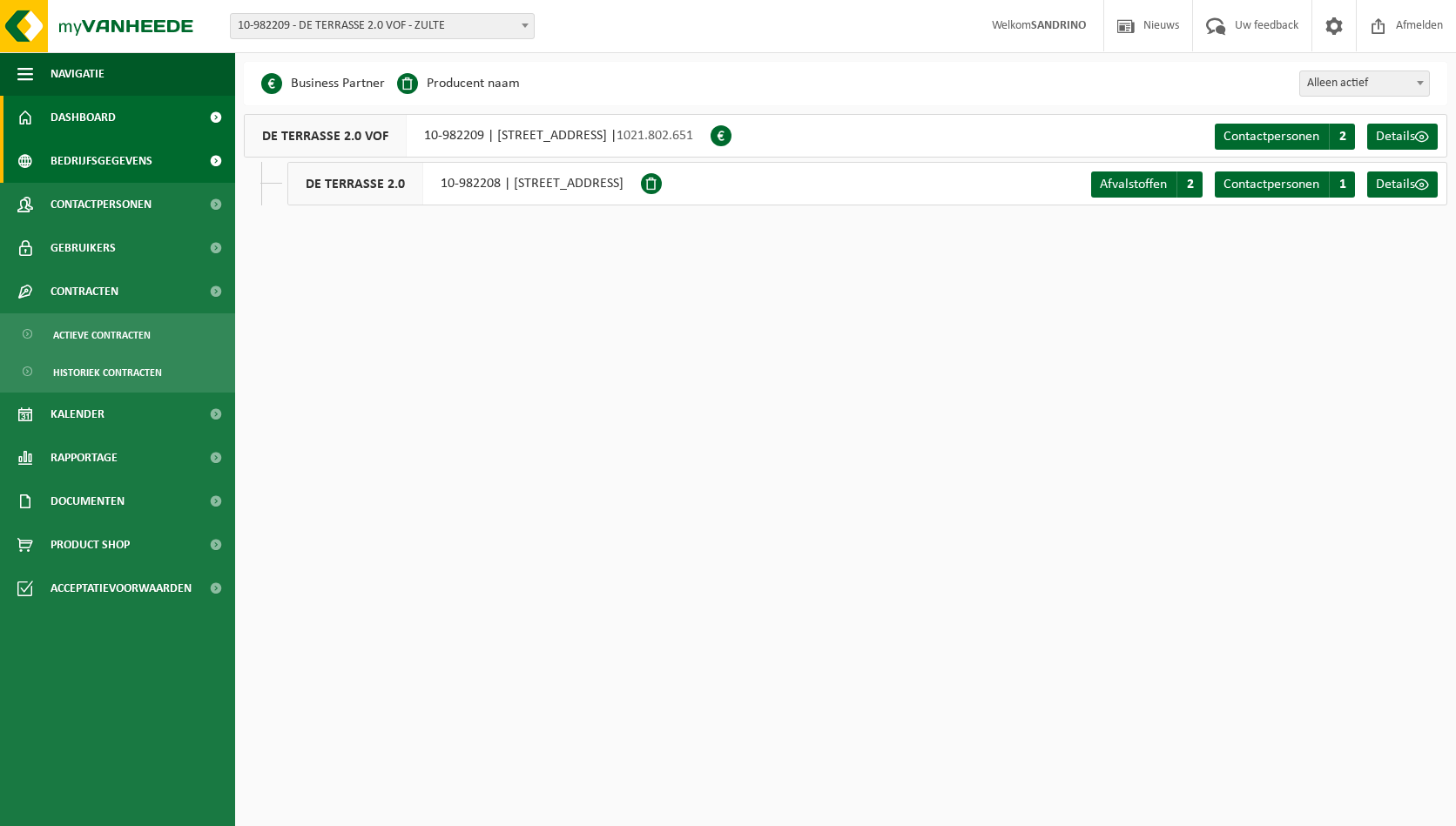
click at [75, 113] on span "Dashboard" at bounding box center [83, 118] width 65 height 44
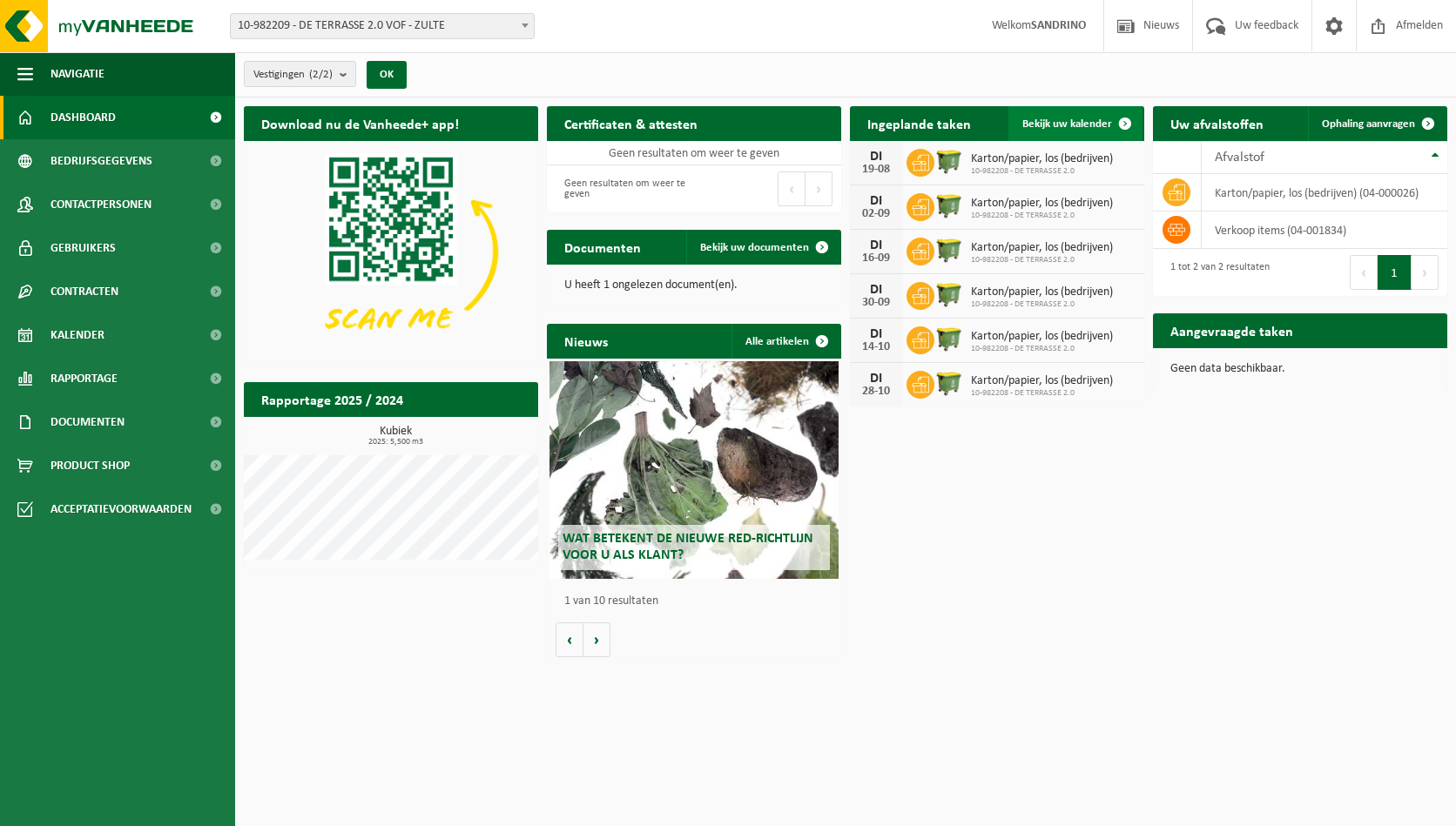
click at [1082, 124] on span "Bekijk uw kalender" at bounding box center [1067, 123] width 90 height 11
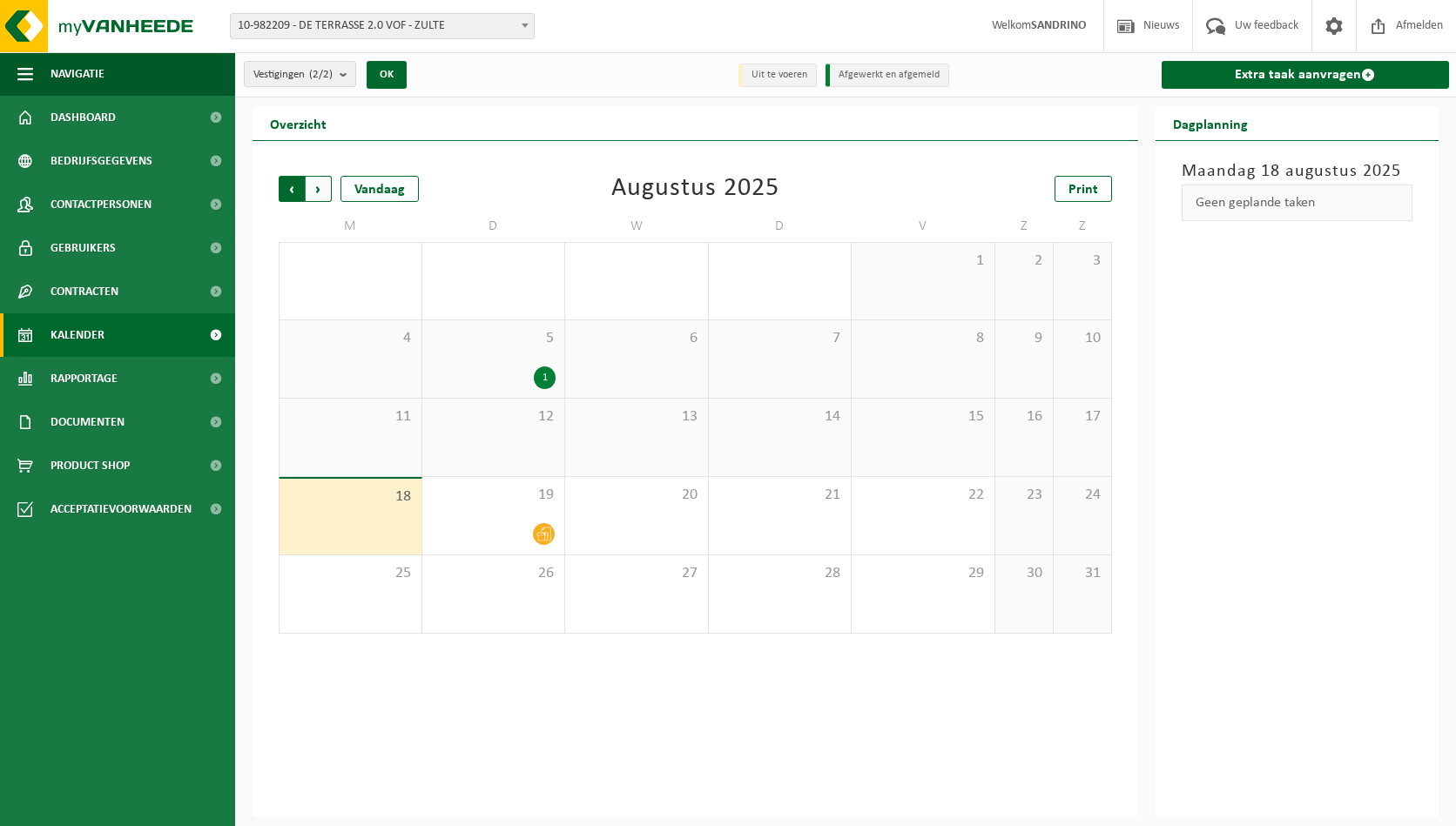
click at [314, 192] on span "Volgende" at bounding box center [319, 189] width 26 height 26
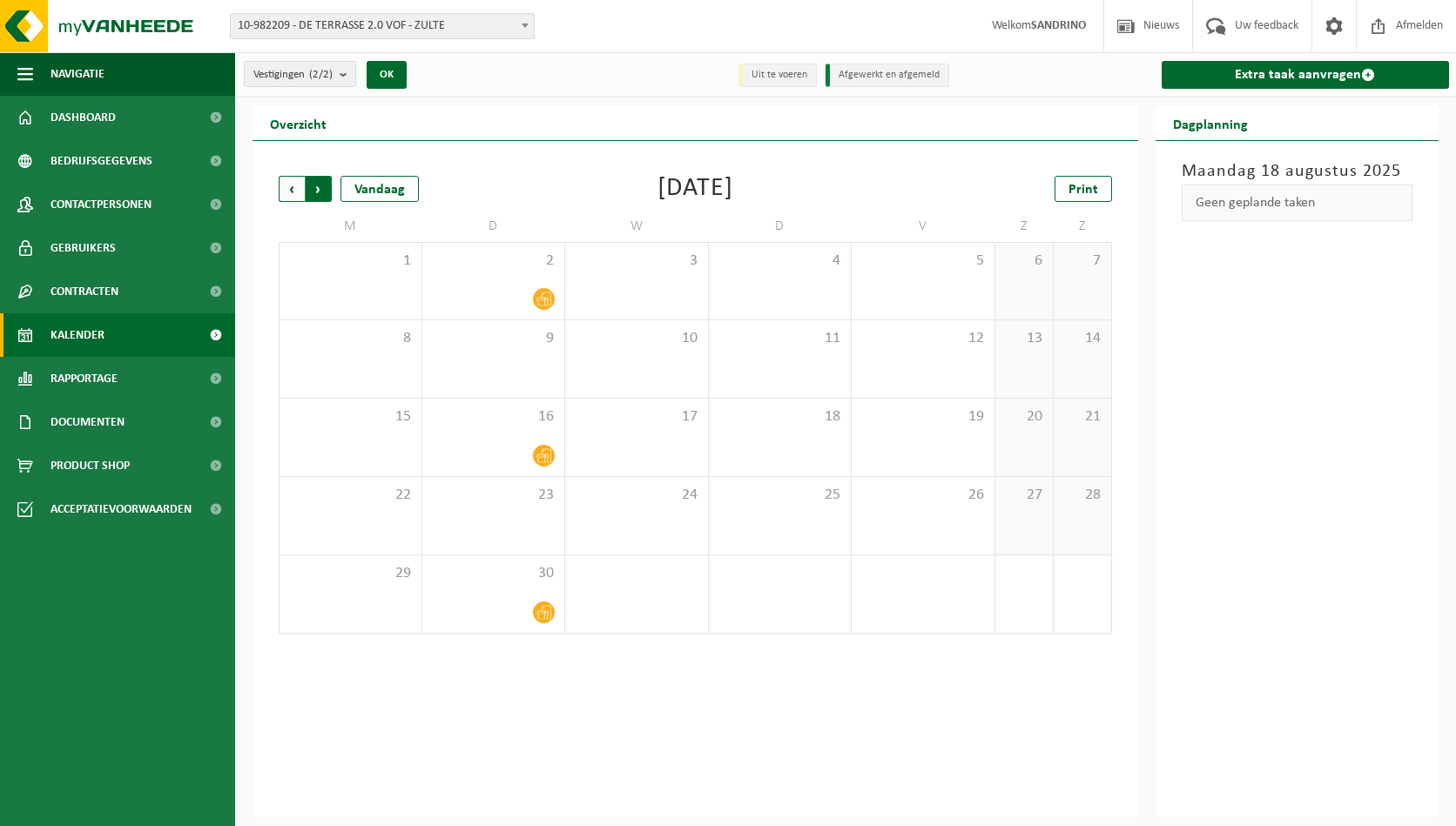
click at [291, 196] on span "Vorige" at bounding box center [292, 189] width 26 height 26
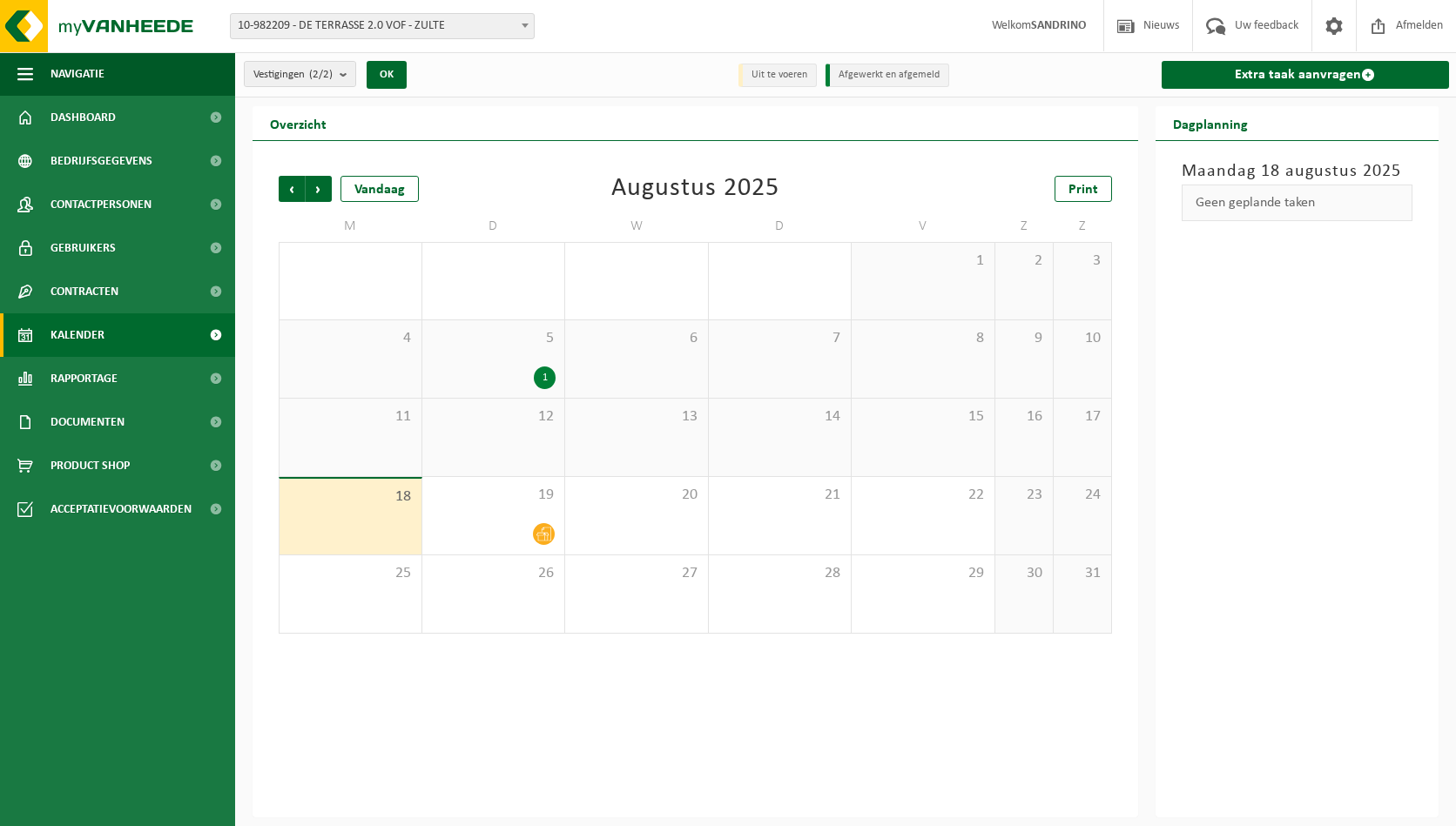
click at [365, 22] on span "10-982209 - DE TERRASSE 2.0 VOF - ZULTE" at bounding box center [382, 26] width 303 height 24
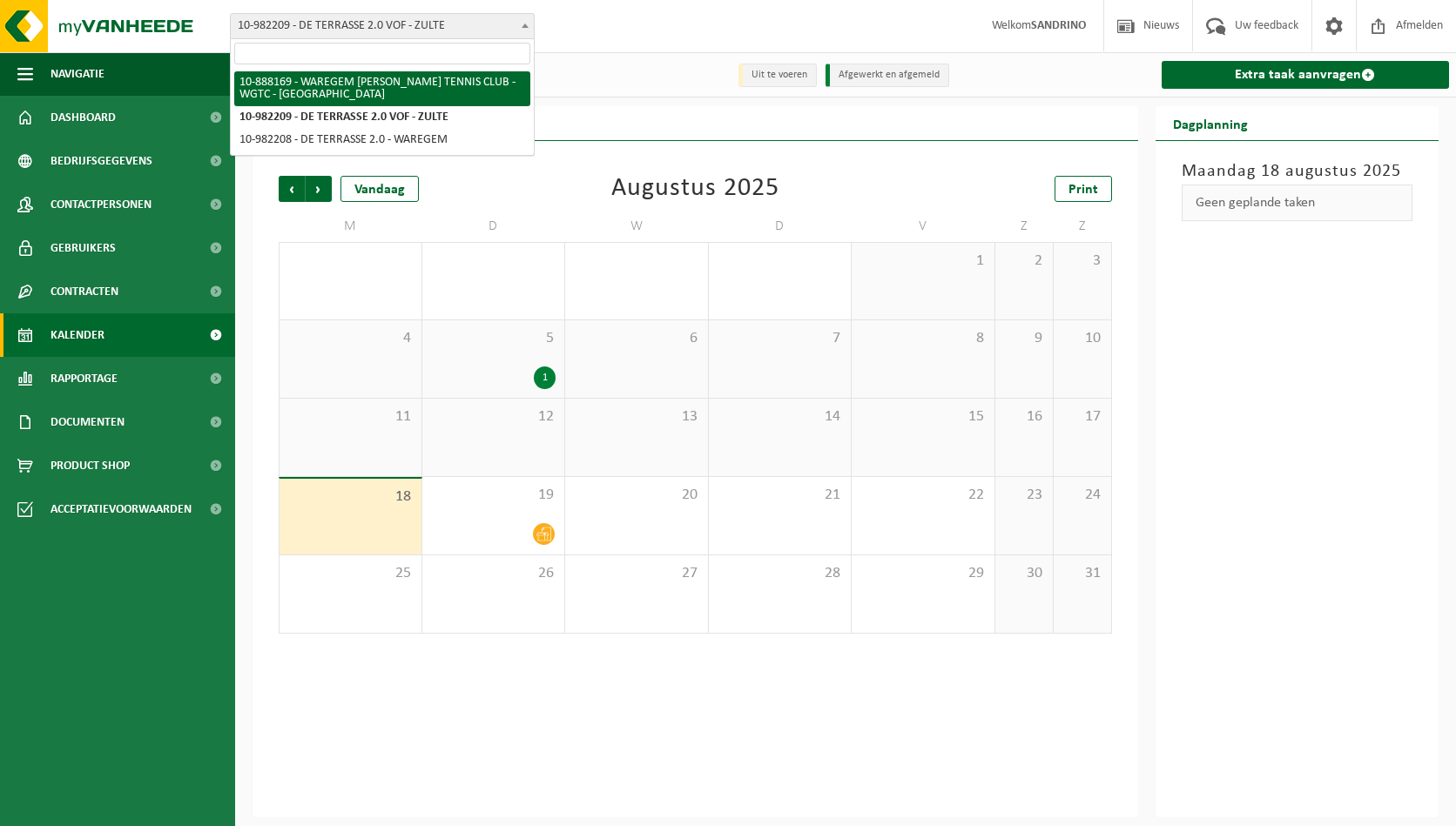
select select "113380"
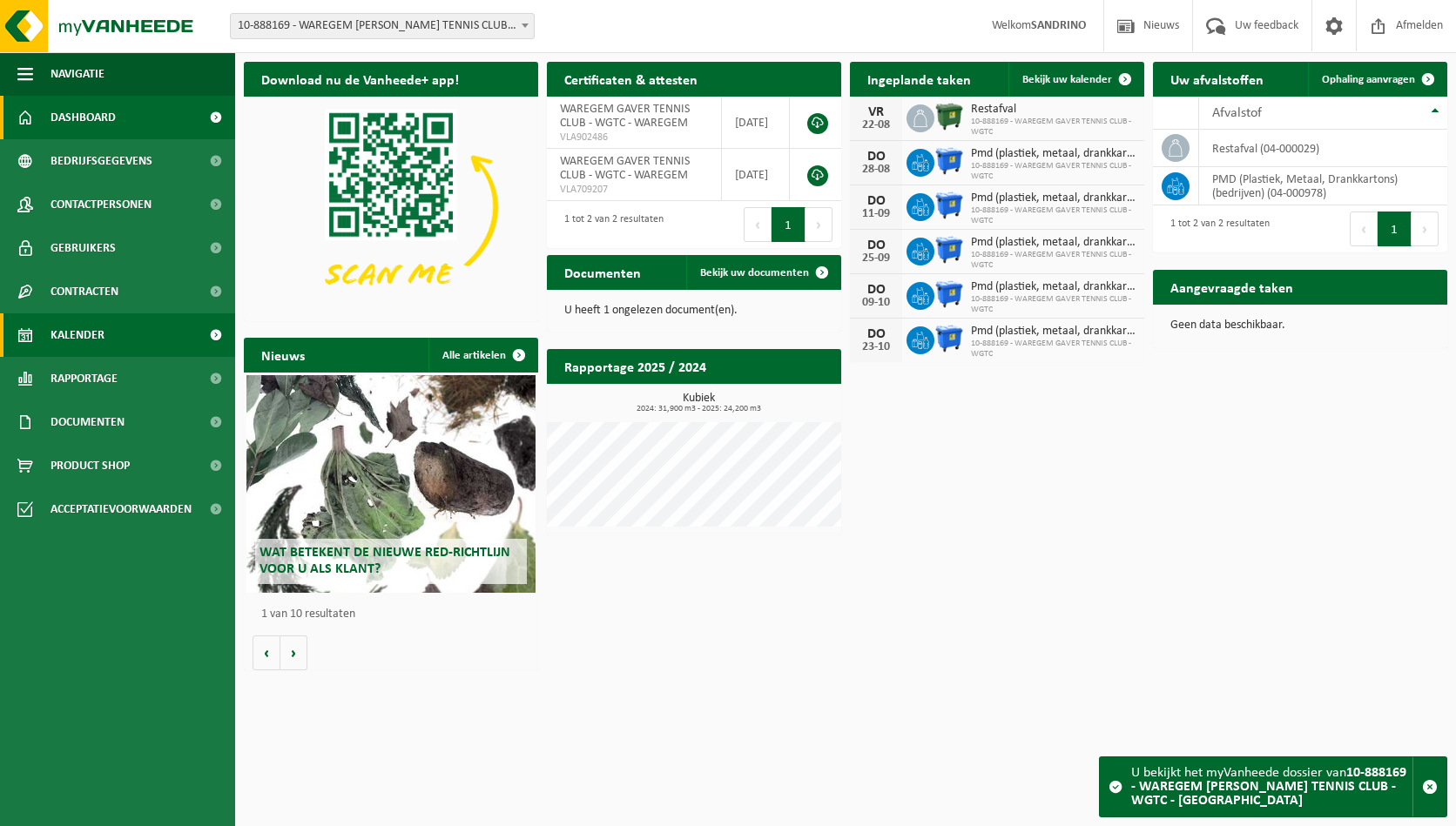
click at [99, 336] on span "Kalender" at bounding box center [78, 336] width 54 height 44
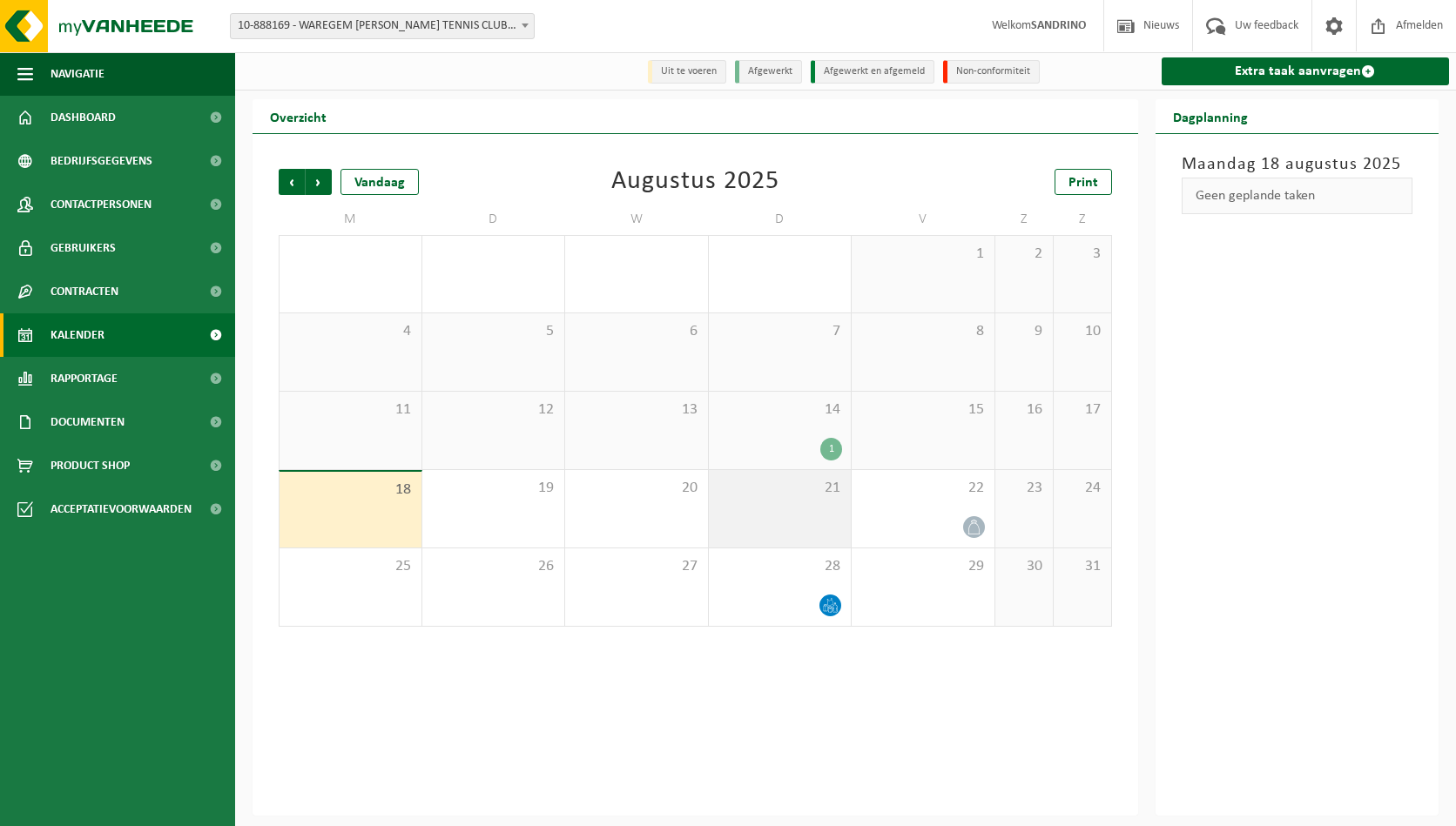
click at [817, 514] on div "21" at bounding box center [780, 509] width 143 height 78
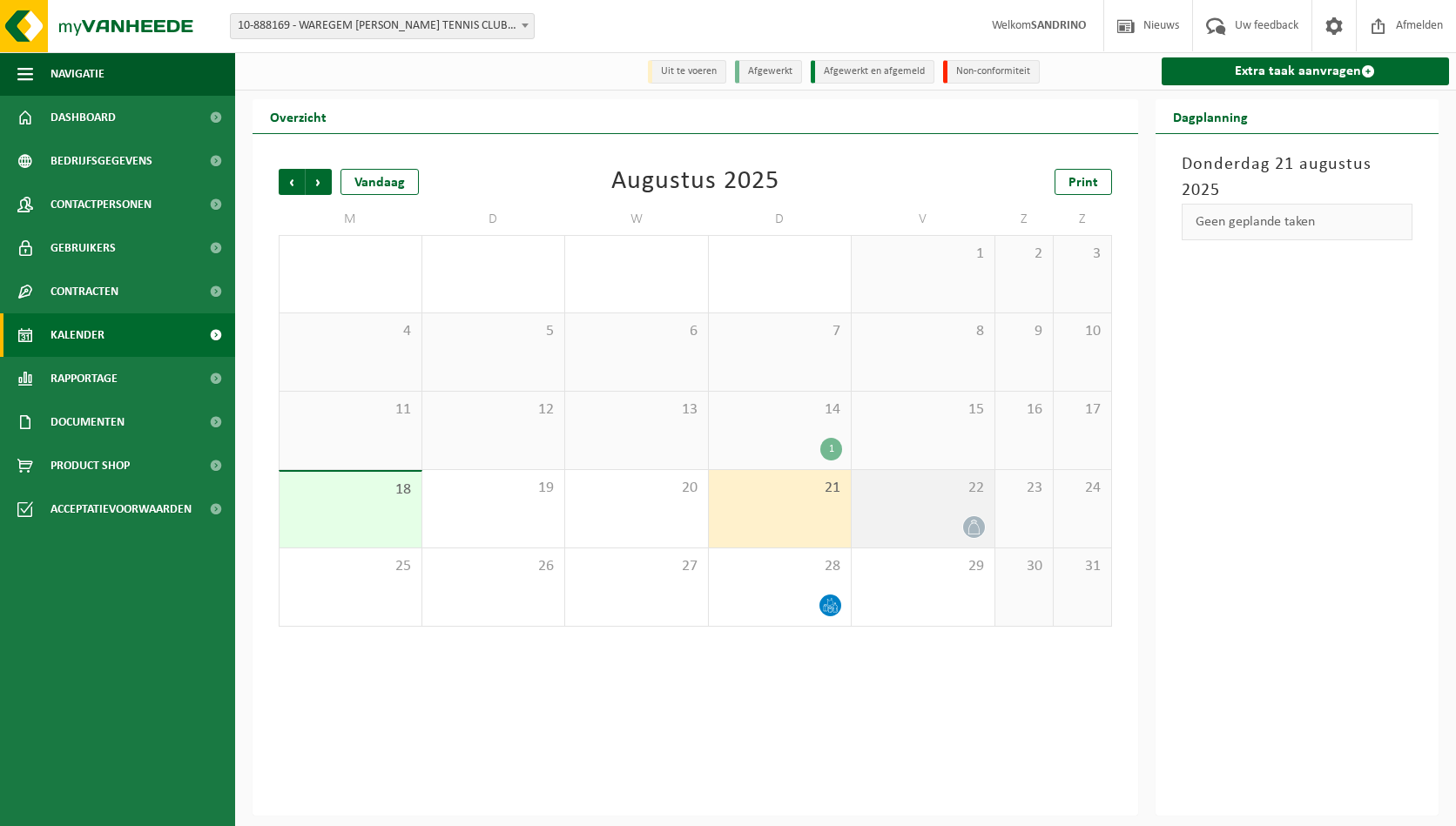
click at [903, 521] on div at bounding box center [922, 528] width 125 height 24
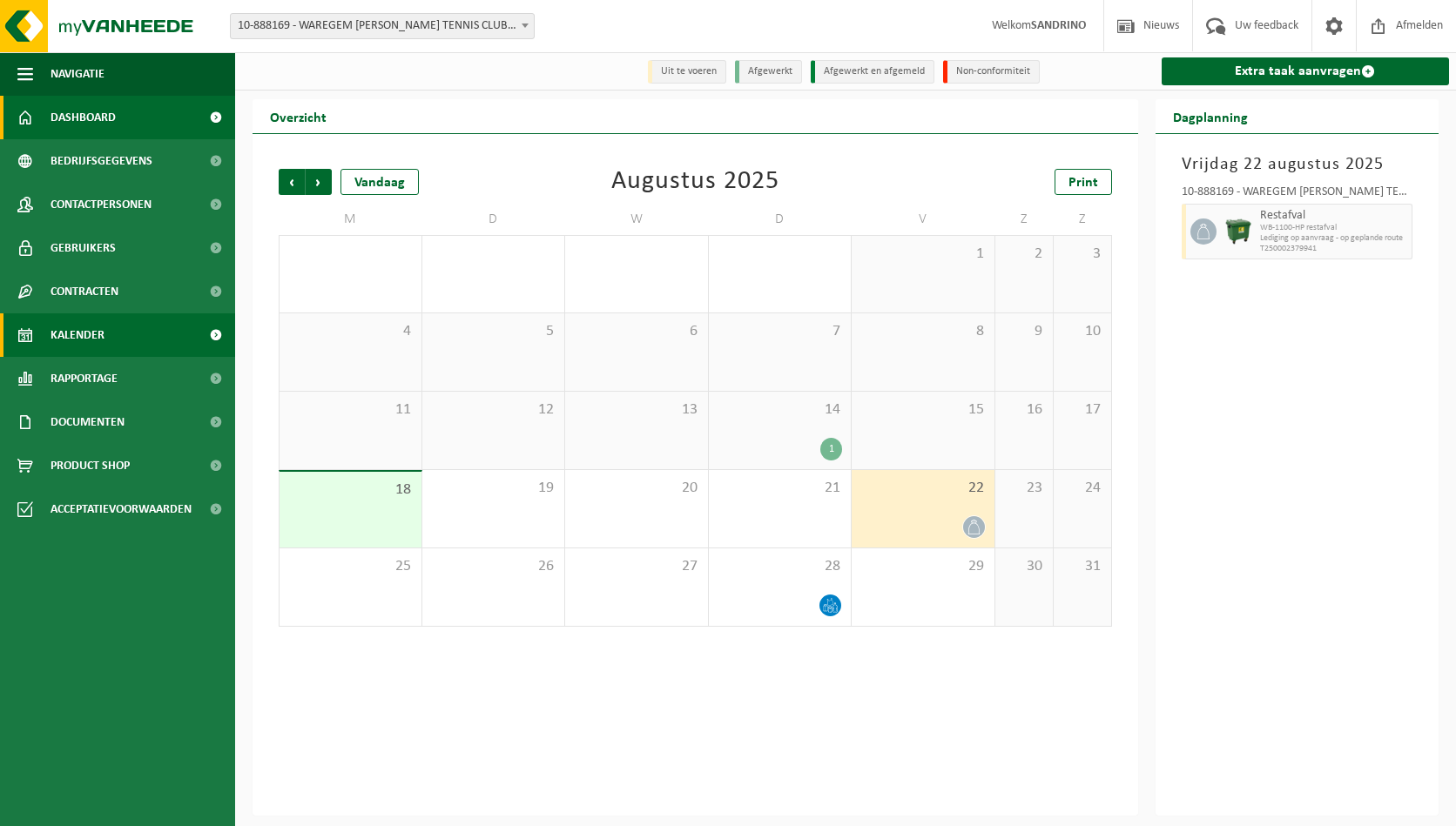
click at [108, 123] on span "Dashboard" at bounding box center [83, 118] width 65 height 44
